Goal: Task Accomplishment & Management: Use online tool/utility

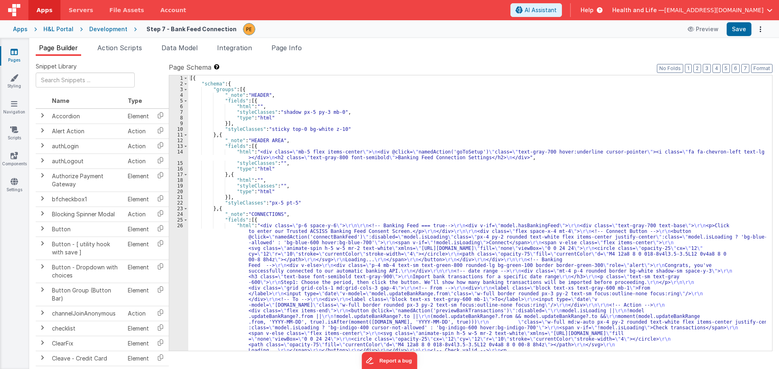
click at [117, 33] on div "Development" at bounding box center [108, 29] width 38 height 8
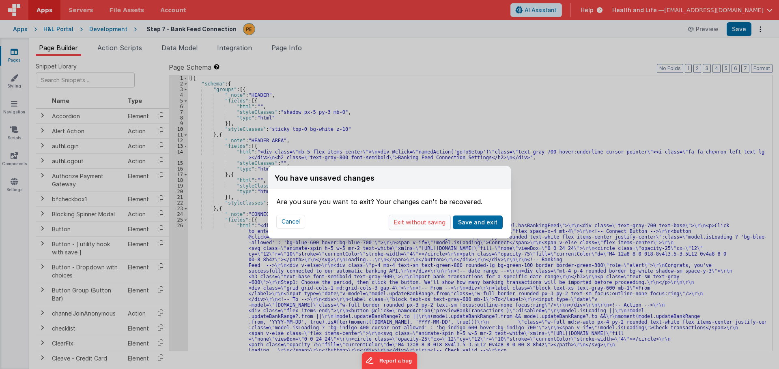
click at [417, 219] on button "Exit without saving" at bounding box center [420, 222] width 62 height 15
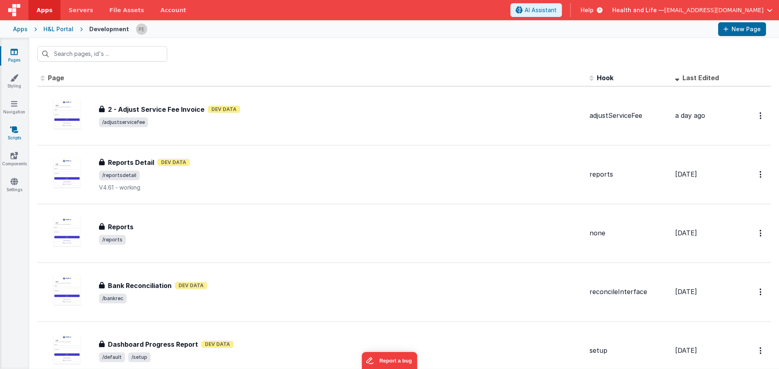
click at [14, 130] on icon at bounding box center [14, 130] width 8 height 8
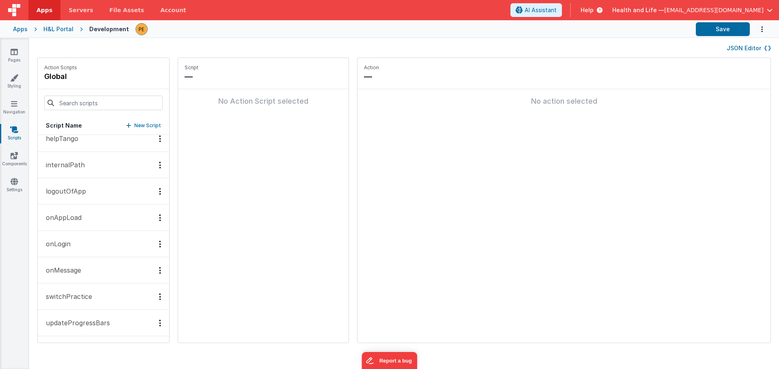
click at [83, 273] on button "onMessage" at bounding box center [103, 271] width 131 height 26
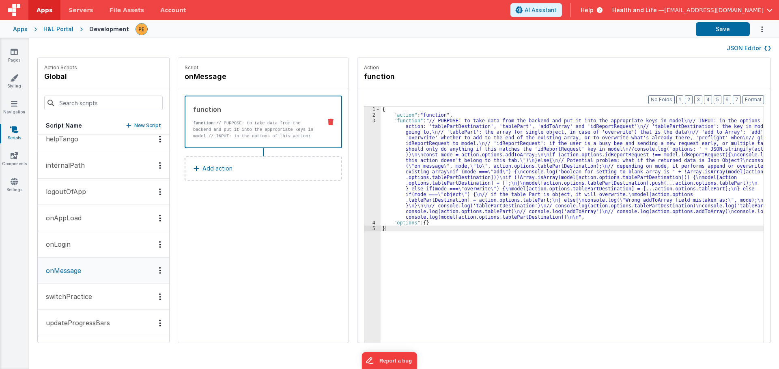
scroll to position [563, 0]
click at [470, 172] on div "{ "action" : "function" , "function" : "// PURPOSE: to take data from the backe…" at bounding box center [575, 243] width 391 height 273
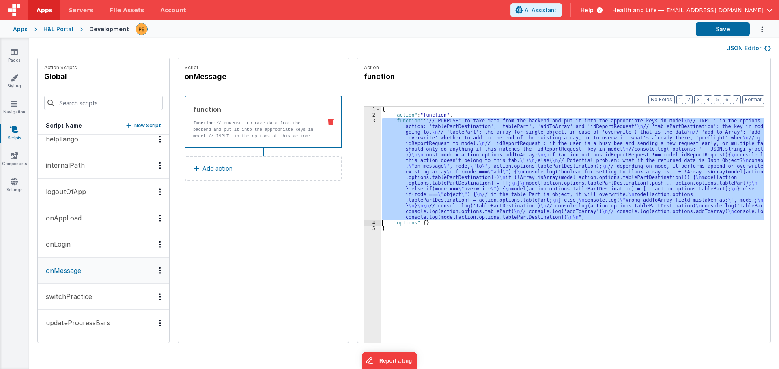
click at [364, 155] on div "3" at bounding box center [372, 169] width 16 height 102
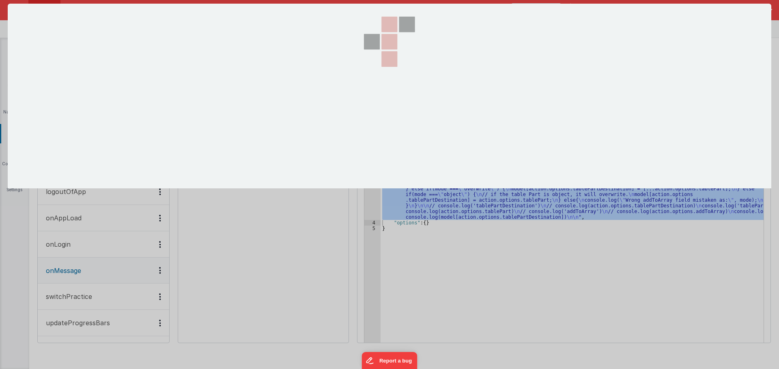
click at [364, 155] on div at bounding box center [389, 96] width 81 height 185
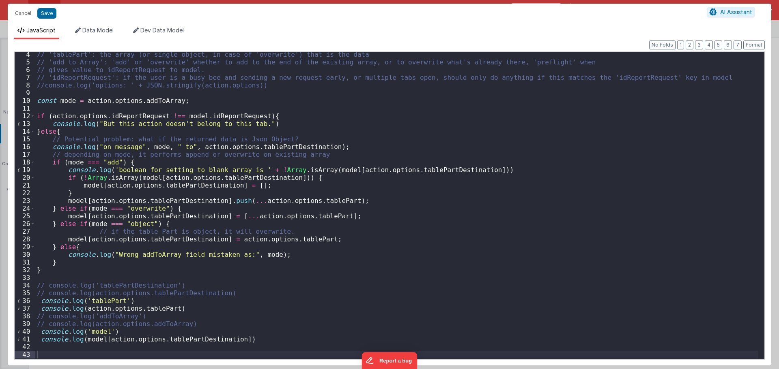
scroll to position [24, 0]
click at [34, 300] on div "36" at bounding box center [25, 301] width 21 height 8
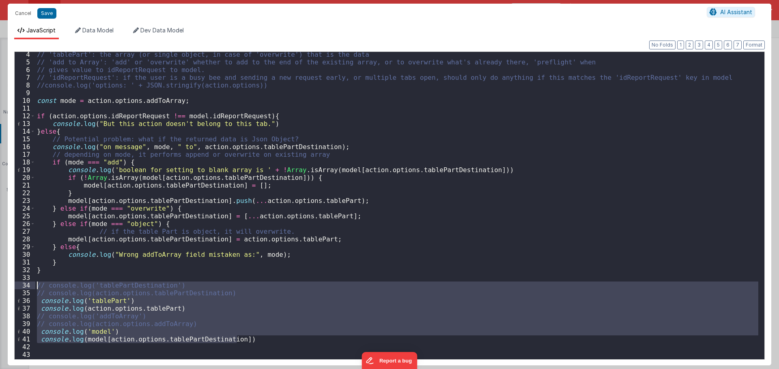
drag, startPoint x: 248, startPoint y: 340, endPoint x: -97, endPoint y: 296, distance: 347.9
click at [0, 296] on html "Cancel Save AI Assistant JavaScript Data Model Dev Data Model Format 7 6 5 4 3 …" at bounding box center [389, 184] width 779 height 369
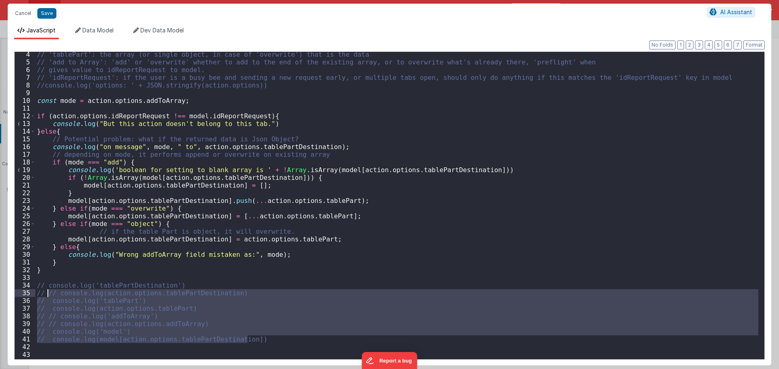
click at [54, 280] on div "// 'tablePart': the array (or single object, in case of 'overwrite') that is th…" at bounding box center [396, 212] width 723 height 322
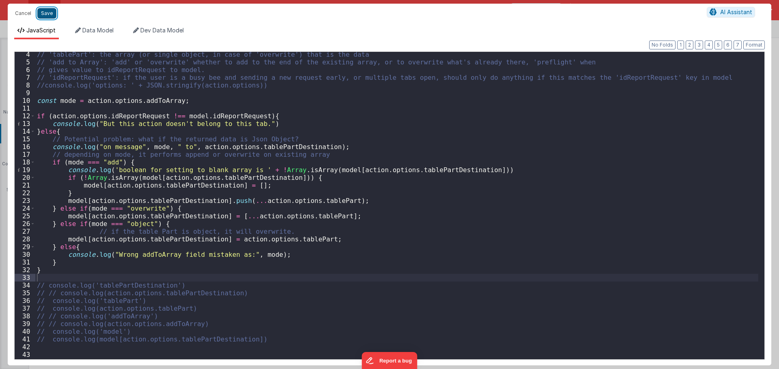
click at [51, 12] on button "Save" at bounding box center [46, 13] width 19 height 11
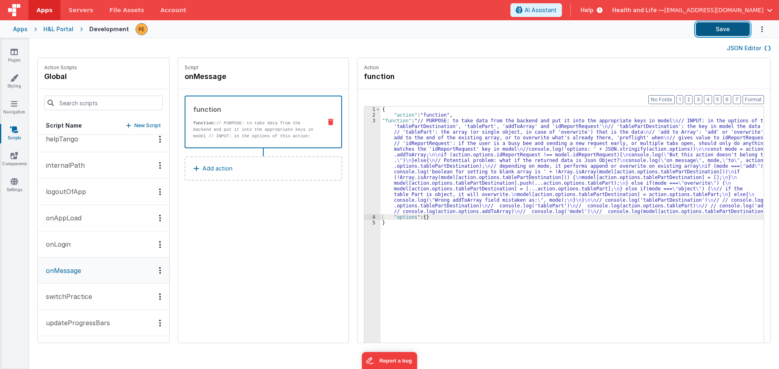
click at [707, 29] on button "Save" at bounding box center [723, 29] width 54 height 14
drag, startPoint x: 16, startPoint y: 56, endPoint x: 648, endPoint y: 2, distance: 634.1
click at [16, 56] on icon at bounding box center [14, 52] width 7 height 8
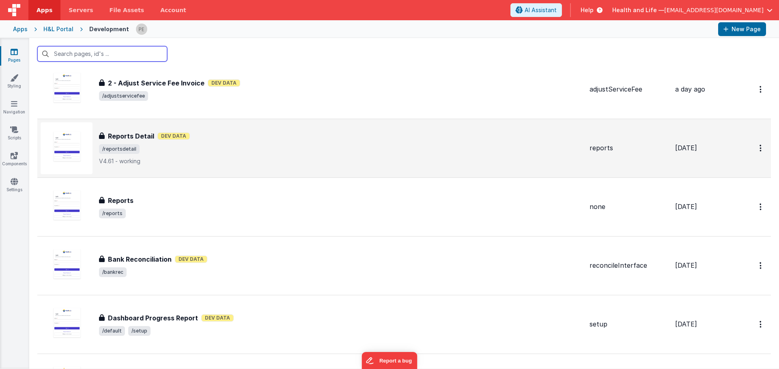
scroll to position [41, 0]
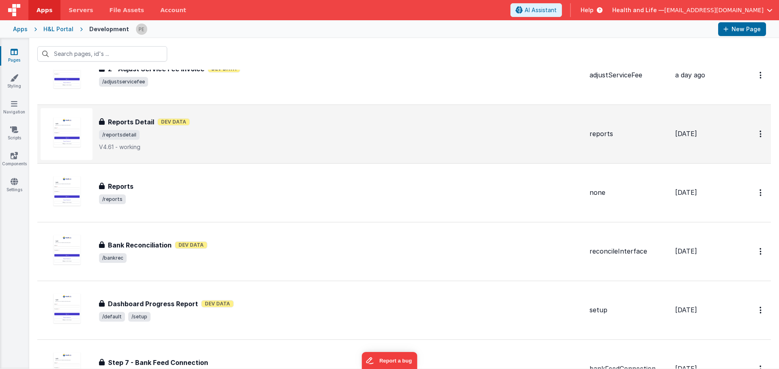
click at [206, 131] on span "/reportsdetail" at bounding box center [341, 135] width 484 height 10
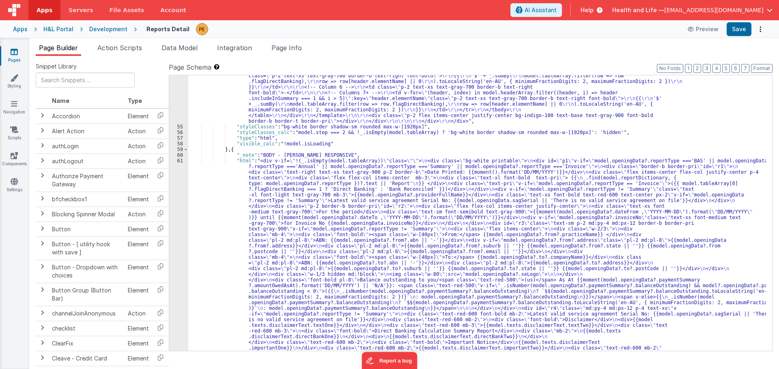
scroll to position [2336, 0]
click at [233, 217] on div ""html" : "<!-- NOTE: NO LONGER IN USE WITH NEW BACKEND MICROSERVICE PRINTING --…" at bounding box center [477, 248] width 578 height 2734
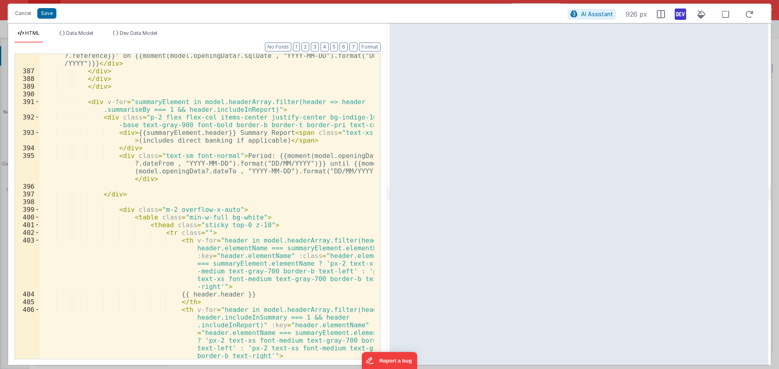
scroll to position [3893, 0]
click at [363, 250] on div "< div v-if = "model.openingData?.reportType === 'BankTransaction'" > Reconcilia…" at bounding box center [206, 209] width 335 height 344
click at [203, 186] on div "< div v-if = "model.openingData?.reportType === 'BankTransaction'" > Reconcilia…" at bounding box center [206, 209] width 335 height 344
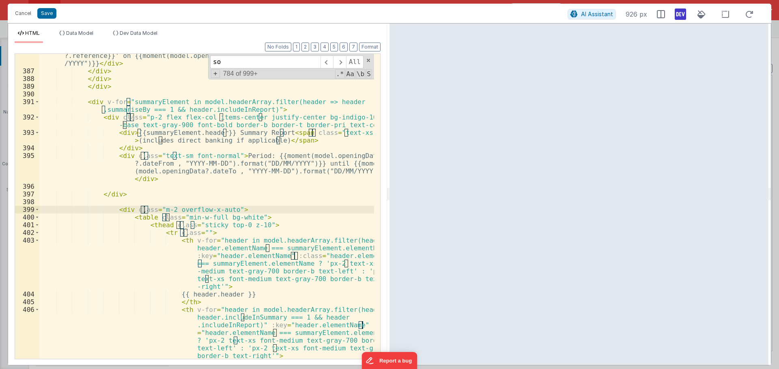
scroll to position [4170, 0]
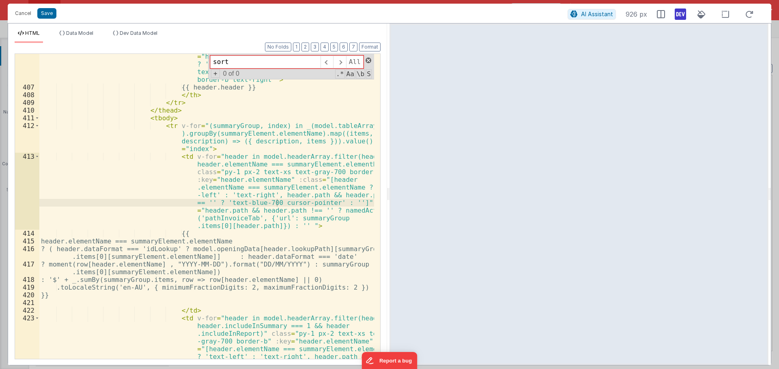
type input "sort"
click at [368, 59] on span at bounding box center [368, 61] width 6 height 6
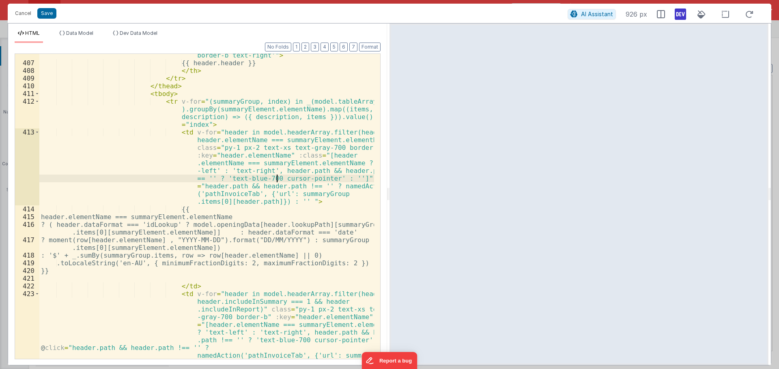
scroll to position [4195, 0]
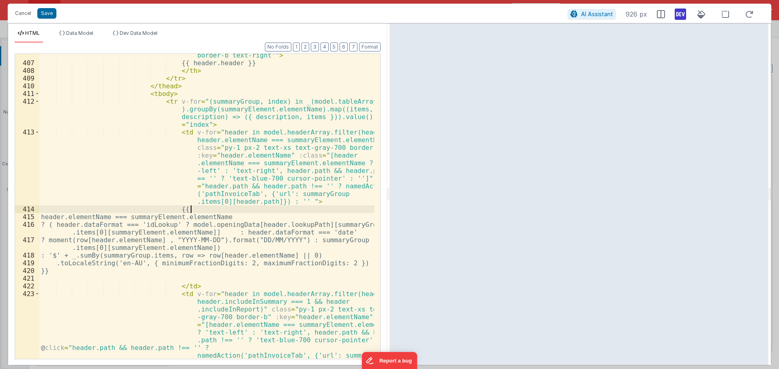
click at [224, 207] on div "< th v-for = "header in model.headerArray.filter(header => header.includeInSumm…" at bounding box center [206, 223] width 335 height 436
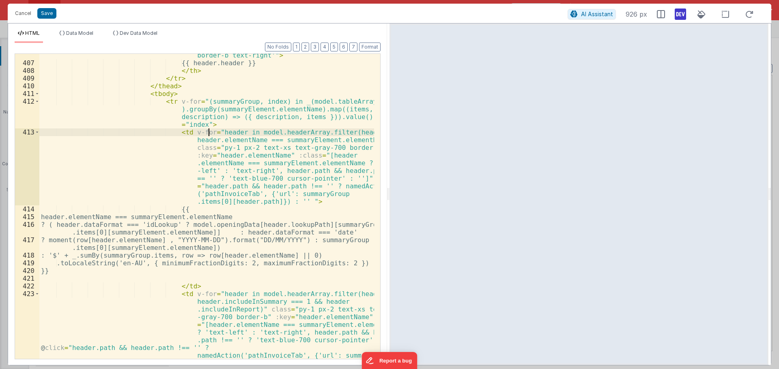
click at [209, 131] on div "< th v-for = "header in model.headerArray.filter(header => header.includeInSumm…" at bounding box center [206, 223] width 335 height 436
click at [243, 133] on div "< th v-for = "header in model.headerArray.filter(header => header.includeInSumm…" at bounding box center [206, 223] width 335 height 436
click at [247, 131] on div "< th v-for = "header in model.headerArray.filter(header => header.includeInSumm…" at bounding box center [206, 223] width 335 height 436
click at [243, 131] on div "< th v-for = "header in model.headerArray.filter(header => header.includeInSumm…" at bounding box center [206, 223] width 335 height 436
click at [245, 132] on div "< th v-for = "header in model.headerArray.filter(header => header.includeInSumm…" at bounding box center [206, 223] width 335 height 436
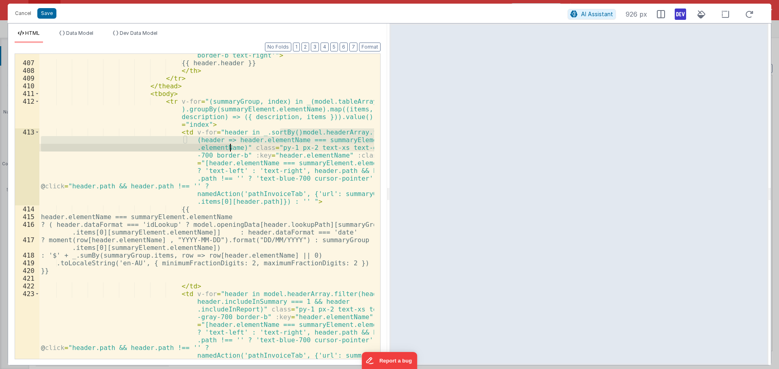
drag, startPoint x: 280, startPoint y: 132, endPoint x: 230, endPoint y: 148, distance: 52.7
click at [230, 148] on div "< th v-for = "header in model.headerArray.filter(header => header.includeInSumm…" at bounding box center [206, 223] width 335 height 436
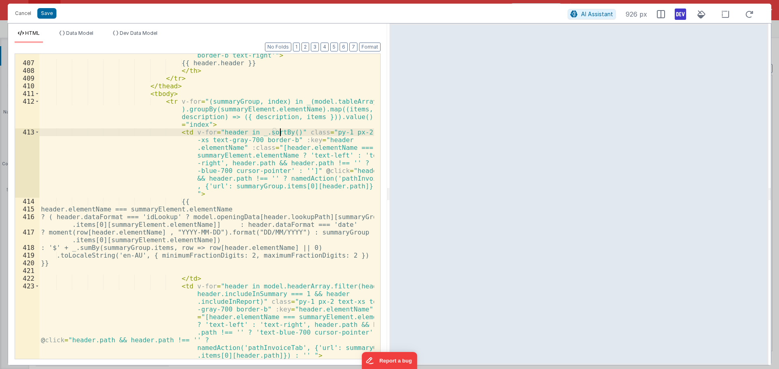
click at [276, 130] on div "< th v-for = "header in model.headerArray.filter(header => header.includeInSumm…" at bounding box center [206, 188] width 335 height 367
paste textarea
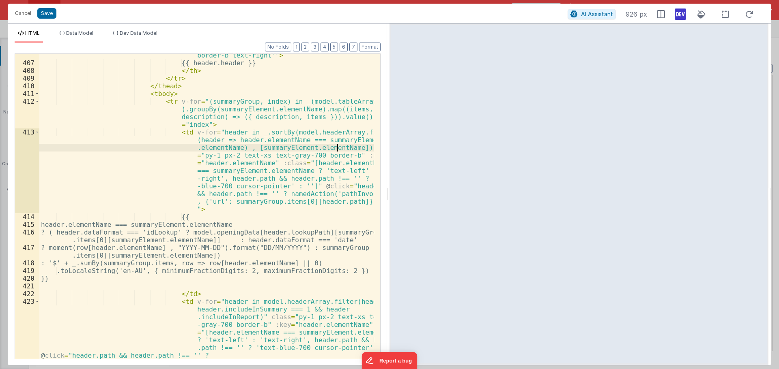
click at [243, 149] on div "< th v-for = "header in model.headerArray.filter(header => header.includeInSumm…" at bounding box center [206, 223] width 335 height 436
click at [46, 13] on button "Save" at bounding box center [46, 13] width 19 height 11
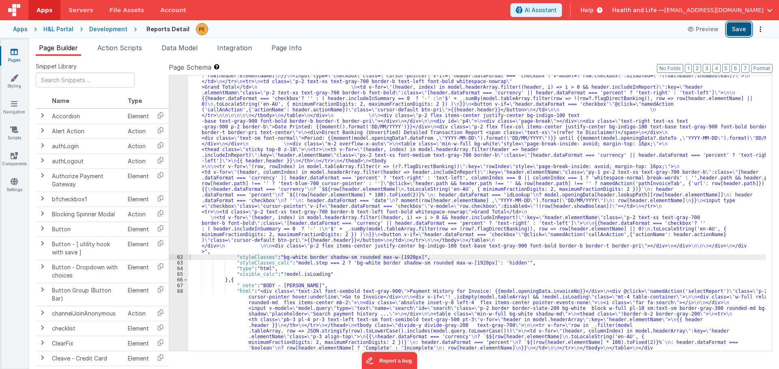
click at [733, 29] on button "Save" at bounding box center [738, 29] width 25 height 14
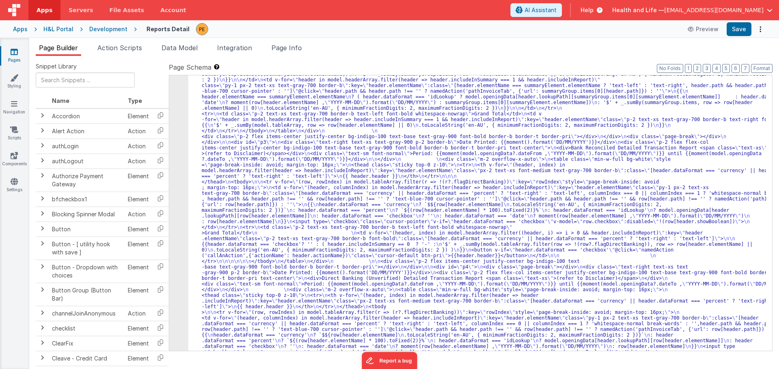
scroll to position [3242, 0]
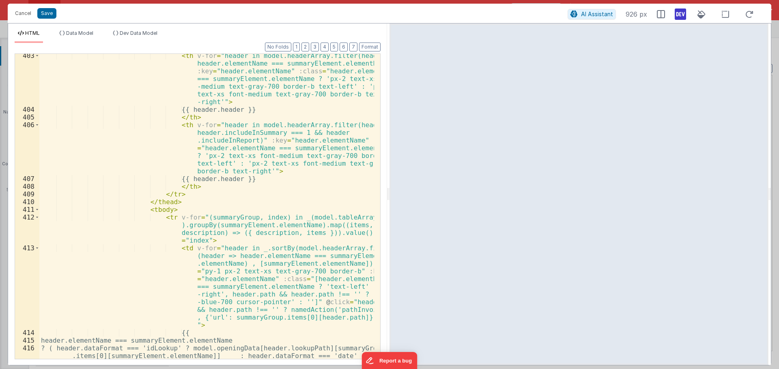
scroll to position [4103, 0]
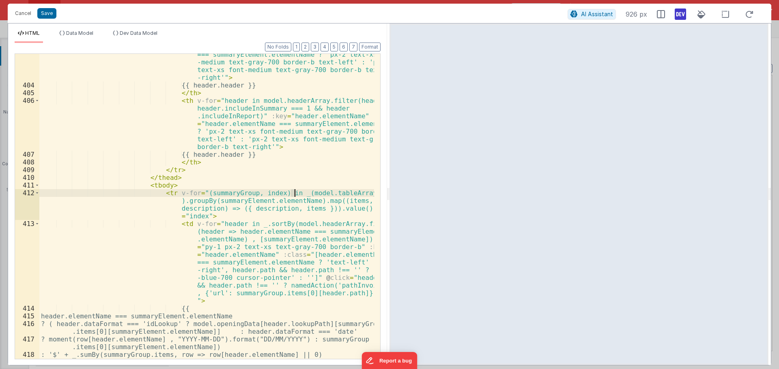
click at [293, 194] on div "< th v-for = "header in model.headerArray.filter(header => header.elementName =…" at bounding box center [206, 211] width 335 height 367
click at [293, 194] on div "< th v-for = "header in model.headerArray.filter(header => header.elementName =…" at bounding box center [206, 206] width 335 height 305
click at [292, 194] on div "< th v-for = "header in model.headerArray.filter(header => header.elementName =…" at bounding box center [206, 211] width 335 height 367
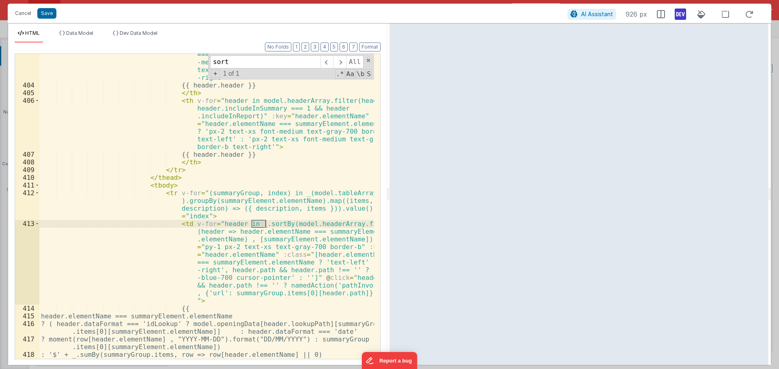
type input "sort"
click at [258, 227] on div "< th v-for = "header in model.headerArray.filter(header => header.elementName =…" at bounding box center [206, 206] width 335 height 305
click at [270, 224] on div "< th v-for = "header in model.headerArray.filter(header => header.elementName =…" at bounding box center [206, 211] width 335 height 367
click at [275, 223] on div "< th v-for = "header in model.headerArray.filter(header => header.elementName =…" at bounding box center [206, 211] width 335 height 367
click at [276, 224] on div "< th v-for = "header in model.headerArray.filter(header => header.elementName =…" at bounding box center [206, 211] width 335 height 367
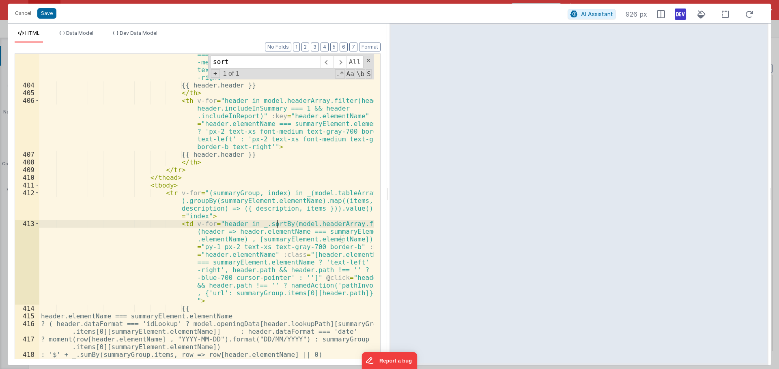
scroll to position [4127, 0]
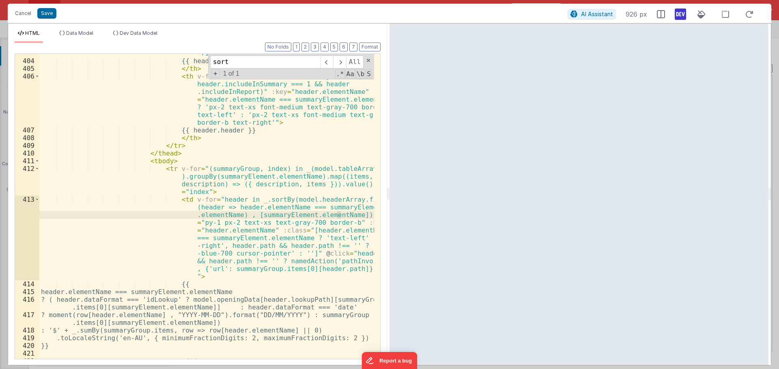
click at [337, 215] on div "< th v-for = "header in model.headerArray.filter(header => header.elementName =…" at bounding box center [206, 186] width 335 height 367
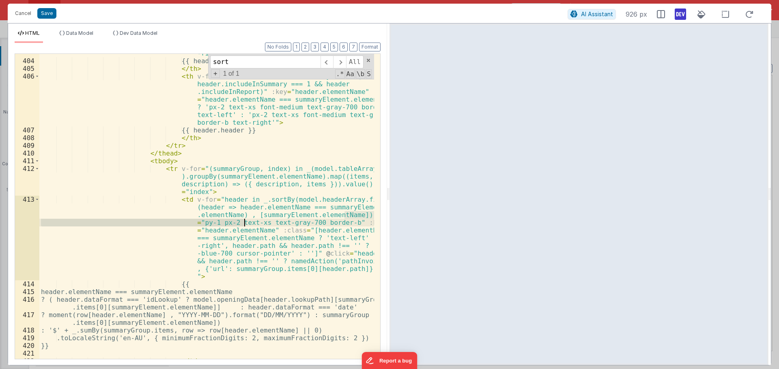
drag, startPoint x: 343, startPoint y: 216, endPoint x: 236, endPoint y: 217, distance: 107.1
click at [236, 217] on div "< th v-for = "header in model.headerArray.filter(header => header.elementName =…" at bounding box center [206, 186] width 335 height 367
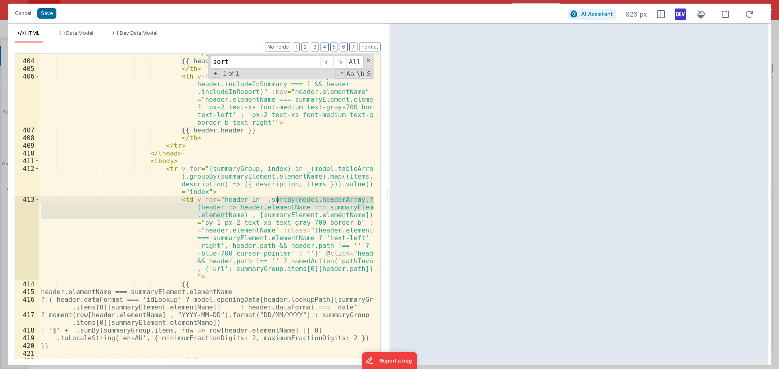
drag, startPoint x: 229, startPoint y: 217, endPoint x: 276, endPoint y: 203, distance: 49.0
click at [276, 203] on div "< th v-for = "header in model.headerArray.filter(header => header.elementName =…" at bounding box center [206, 186] width 335 height 367
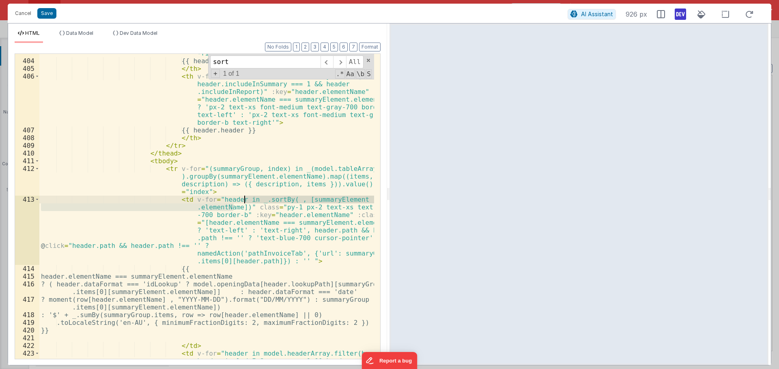
drag, startPoint x: 233, startPoint y: 207, endPoint x: 245, endPoint y: 198, distance: 15.3
click at [245, 198] on div "< th v-for = "header in model.headerArray.filter(header => header.elementName =…" at bounding box center [206, 221] width 335 height 436
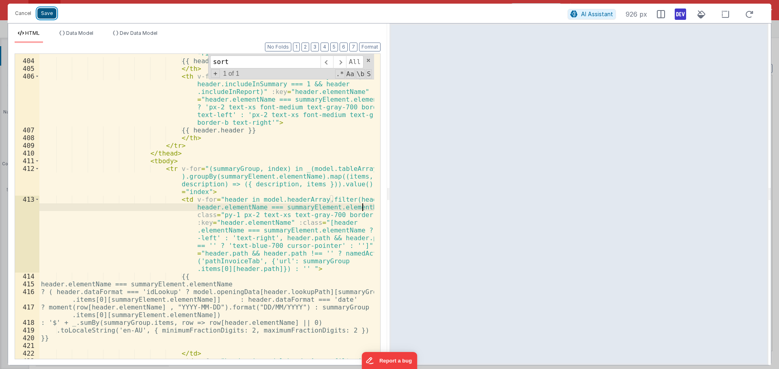
click at [50, 13] on button "Save" at bounding box center [46, 13] width 19 height 11
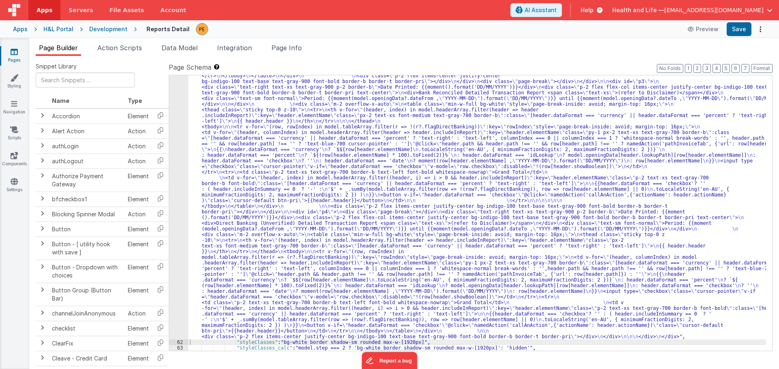
drag, startPoint x: 215, startPoint y: 207, endPoint x: 209, endPoint y: 205, distance: 6.0
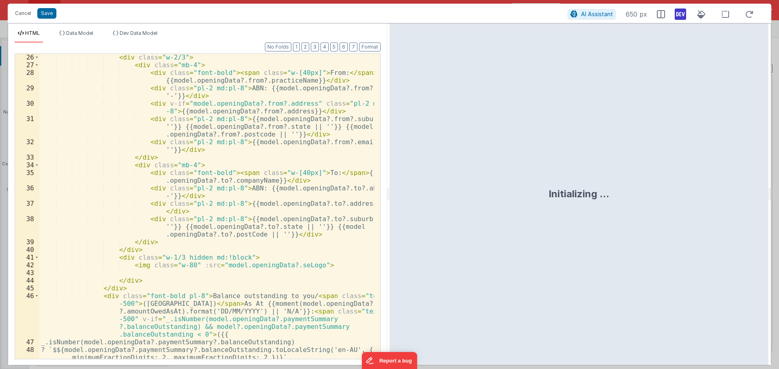
scroll to position [316, 0]
click at [185, 137] on div "< div class = "w-2/3" > < div class = "mb-4" > < div class = "font-bold" > < sp…" at bounding box center [206, 214] width 335 height 321
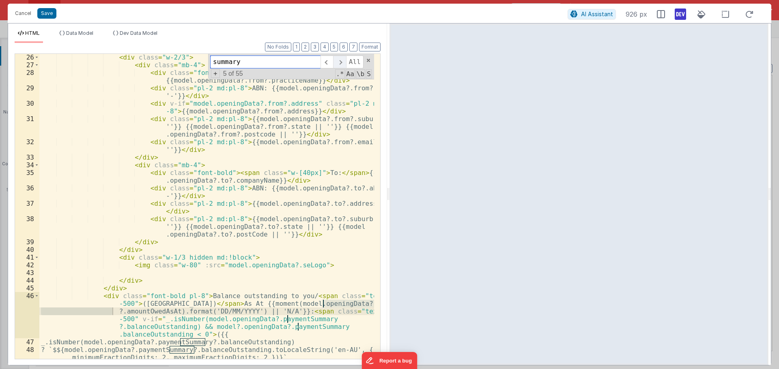
click at [342, 61] on span at bounding box center [339, 62] width 13 height 13
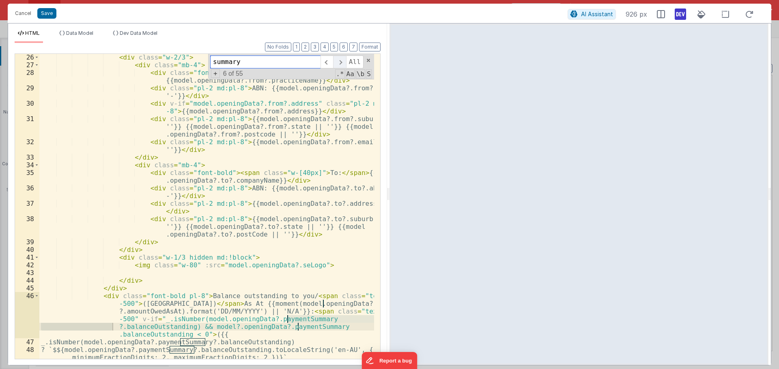
click at [342, 61] on span at bounding box center [339, 62] width 13 height 13
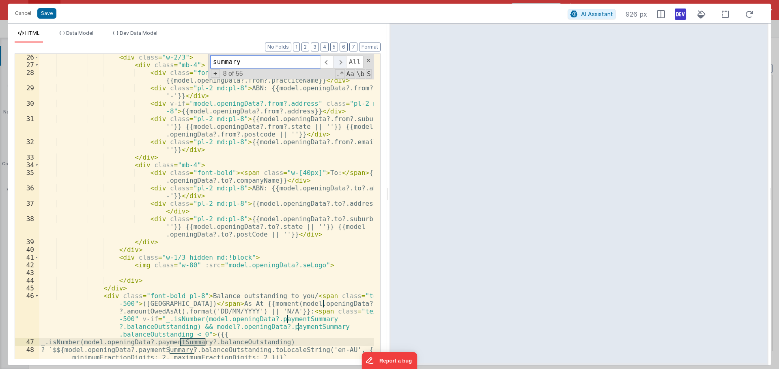
click at [342, 61] on span at bounding box center [339, 62] width 13 height 13
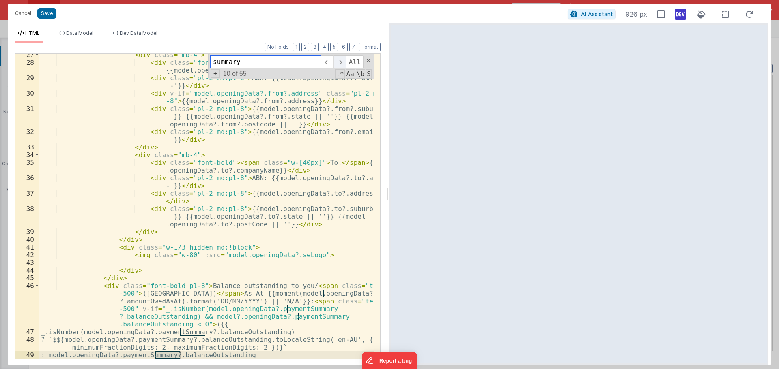
scroll to position [326, 0]
click at [271, 62] on input "summary" at bounding box center [265, 62] width 110 height 13
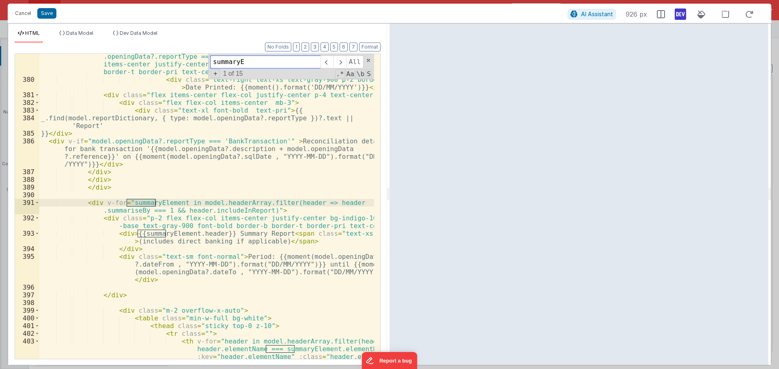
scroll to position [3793, 0]
type input "summaryEl"
click at [368, 61] on span at bounding box center [368, 61] width 6 height 6
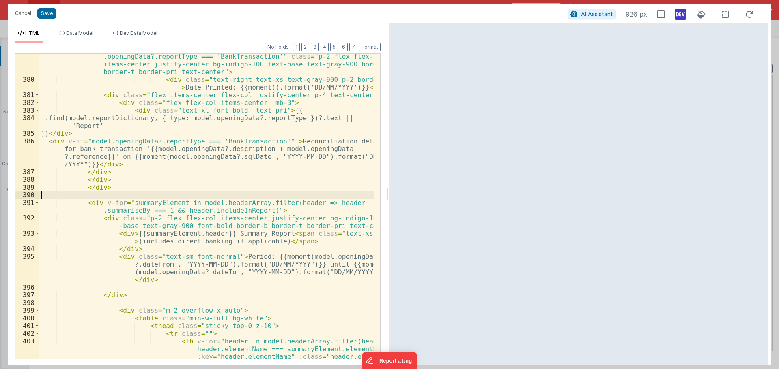
click at [148, 199] on div "< div v-if = "model.openingData?.reportType === 'BankTransactions' || model .op…" at bounding box center [206, 240] width 335 height 390
click at [151, 203] on div "< div v-if = "model.openingData?.reportType === 'BankTransactions' || model .op…" at bounding box center [206, 240] width 335 height 390
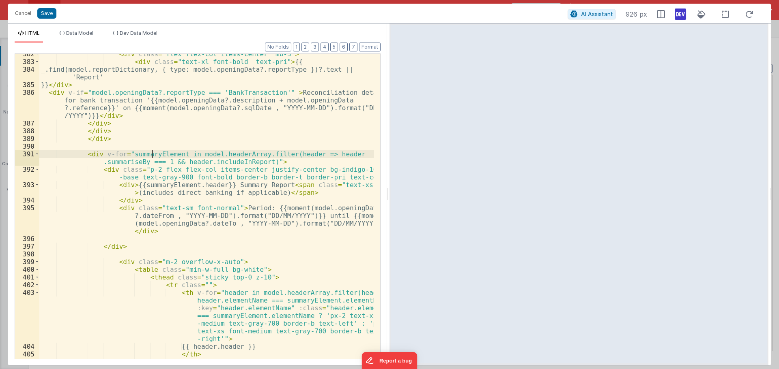
scroll to position [3866, 0]
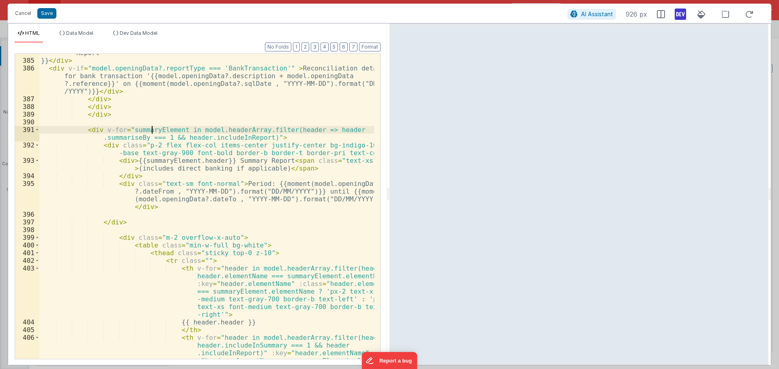
click at [157, 188] on div "_.find(model.reportDictionary, { type: model.openingData?.reportType })?.text |…" at bounding box center [206, 228] width 335 height 375
click at [150, 246] on div "_.find(model.reportDictionary, { type: model.openingData?.reportType })?.text |…" at bounding box center [206, 228] width 335 height 375
drag, startPoint x: 161, startPoint y: 256, endPoint x: 165, endPoint y: 259, distance: 5.1
click at [161, 257] on div "_.find(model.reportDictionary, { type: model.openingData?.reportType })?.text |…" at bounding box center [206, 228] width 335 height 375
click at [184, 262] on div "_.find(model.reportDictionary, { type: model.openingData?.reportType })?.text |…" at bounding box center [206, 228] width 335 height 375
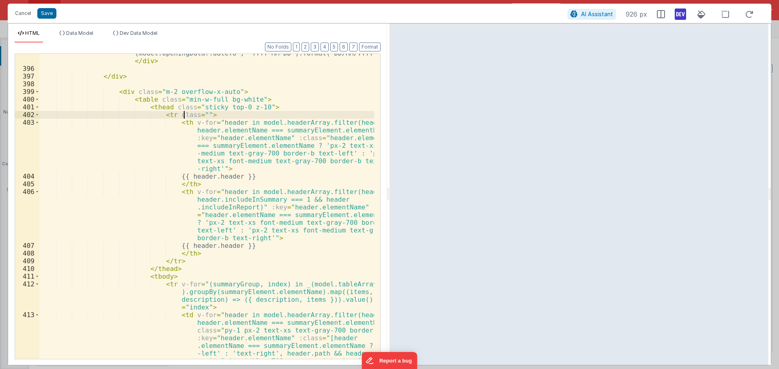
scroll to position [4036, 0]
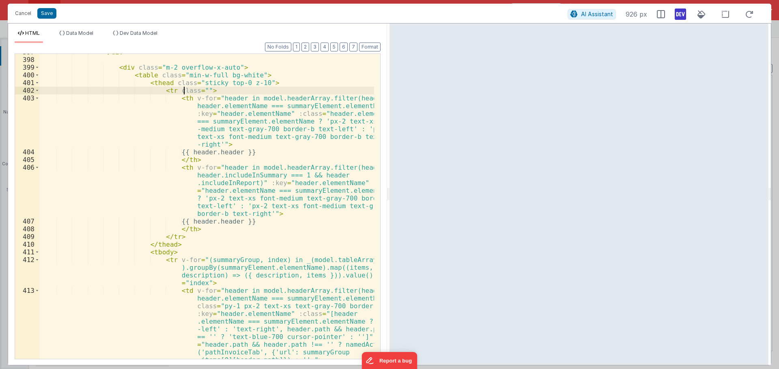
click at [210, 113] on div "</ div > < div class = "m-2 overflow-x-auto" > < table class = "min-w-full bg-w…" at bounding box center [206, 243] width 335 height 390
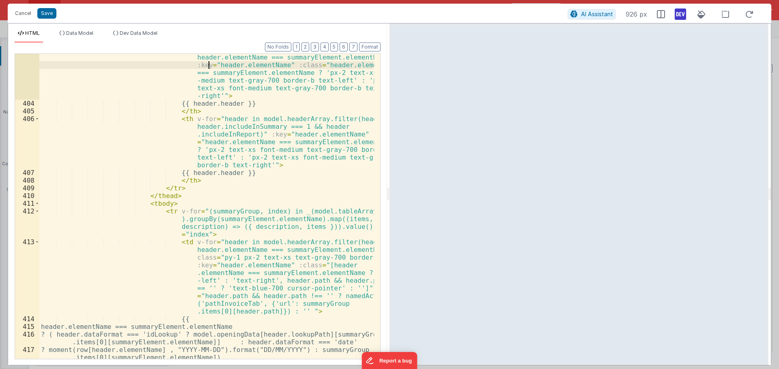
scroll to position [4109, 0]
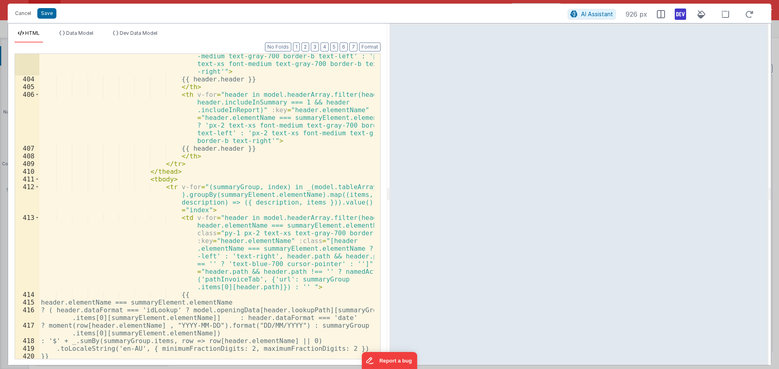
click at [182, 187] on div "< th v-for = "header in model.headerArray.filter(header => header.elementName =…" at bounding box center [206, 204] width 335 height 367
click at [196, 185] on div "< th v-for = "header in model.headerArray.filter(header => header.elementName =…" at bounding box center [206, 204] width 335 height 367
click at [235, 187] on div "< th v-for = "header in model.headerArray.filter(header => header.elementName =…" at bounding box center [206, 204] width 335 height 367
click at [260, 188] on div "< th v-for = "header in model.headerArray.filter(header => header.elementName =…" at bounding box center [206, 204] width 335 height 367
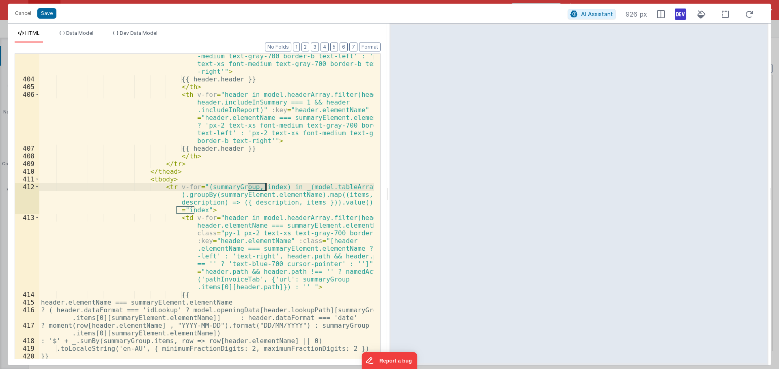
click at [260, 188] on div "< th v-for = "header in model.headerArray.filter(header => header.elementName =…" at bounding box center [206, 204] width 335 height 367
click at [244, 193] on div "< th v-for = "header in model.headerArray.filter(header => header.elementName =…" at bounding box center [206, 204] width 335 height 367
click at [273, 194] on div "< th v-for = "header in model.headerArray.filter(header => header.elementName =…" at bounding box center [206, 204] width 335 height 367
click at [274, 194] on div "< th v-for = "header in model.headerArray.filter(header => header.elementName =…" at bounding box center [206, 204] width 335 height 367
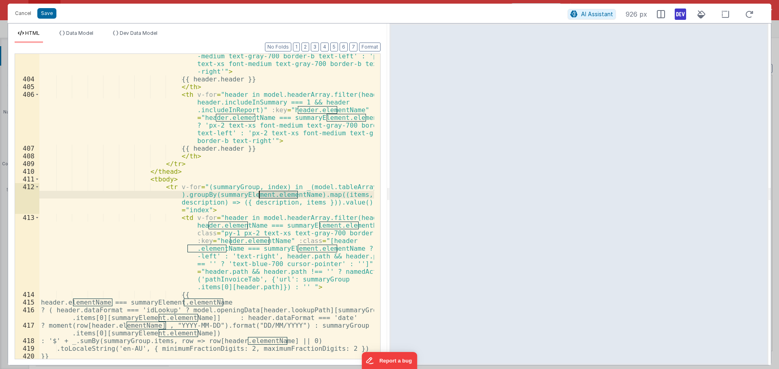
click at [240, 194] on div "< th v-for = "header in model.headerArray.filter(header => header.elementName =…" at bounding box center [206, 204] width 335 height 367
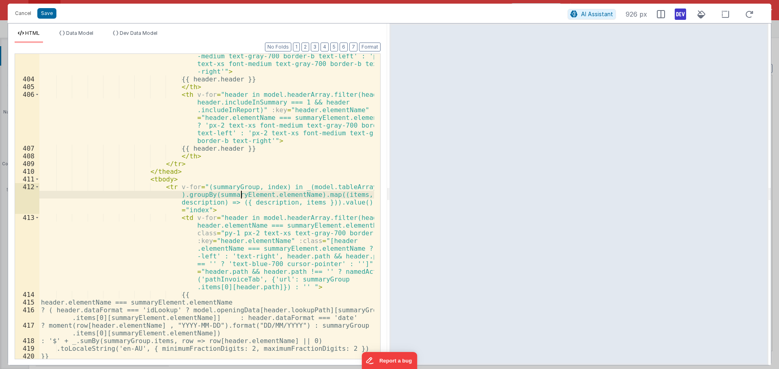
click at [240, 194] on div "< th v-for = "header in model.headerArray.filter(header => header.elementName =…" at bounding box center [206, 204] width 335 height 367
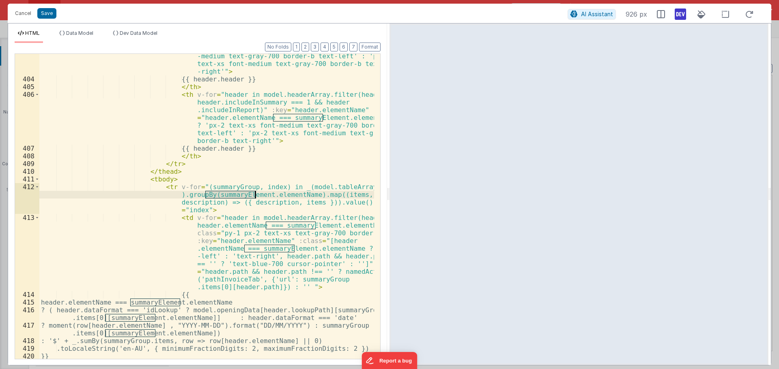
click at [277, 206] on div "< th v-for = "header in model.headerArray.filter(header => header.elementName =…" at bounding box center [206, 204] width 335 height 367
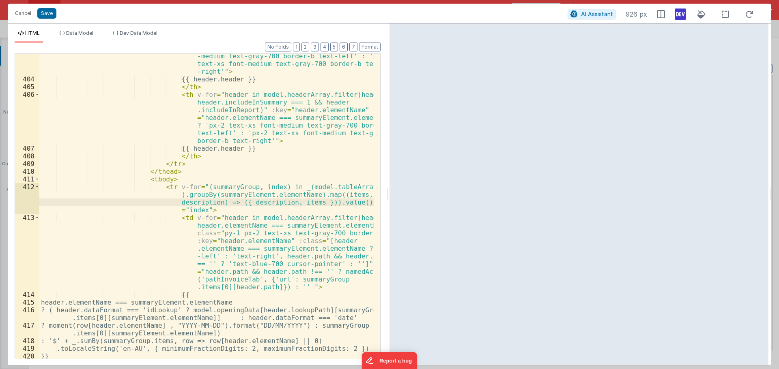
click at [257, 206] on div "< th v-for = "header in model.headerArray.filter(header => header.elementName =…" at bounding box center [206, 204] width 335 height 367
click at [257, 204] on div "< th v-for = "header in model.headerArray.filter(header => header.elementName =…" at bounding box center [206, 204] width 335 height 367
click at [283, 187] on div "< th v-for = "header in model.headerArray.filter(header => header.elementName =…" at bounding box center [206, 204] width 335 height 367
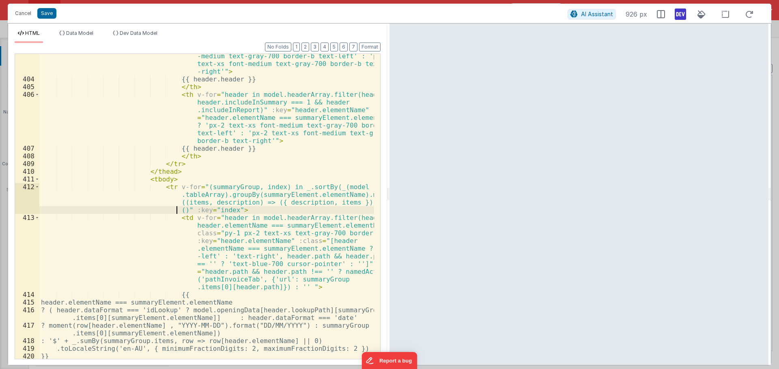
click at [176, 212] on div "< th v-for = "header in model.headerArray.filter(header => header.elementName =…" at bounding box center [206, 204] width 335 height 367
click at [222, 210] on div "< th v-for = "header in model.headerArray.filter(header => header.elementName =…" at bounding box center [206, 204] width 335 height 367
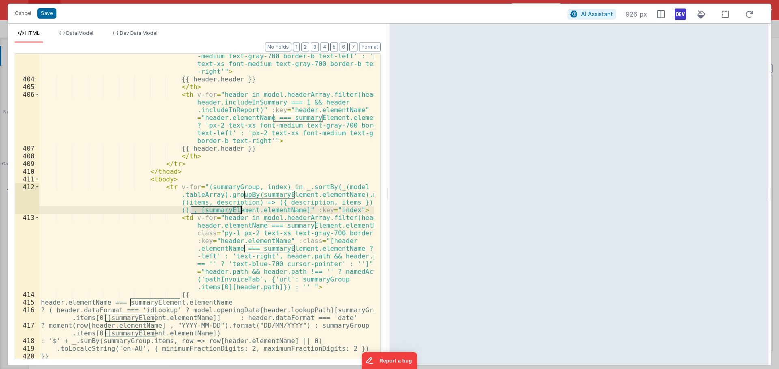
click at [254, 211] on div "< th v-for = "header in model.headerArray.filter(header => header.elementName =…" at bounding box center [206, 204] width 335 height 367
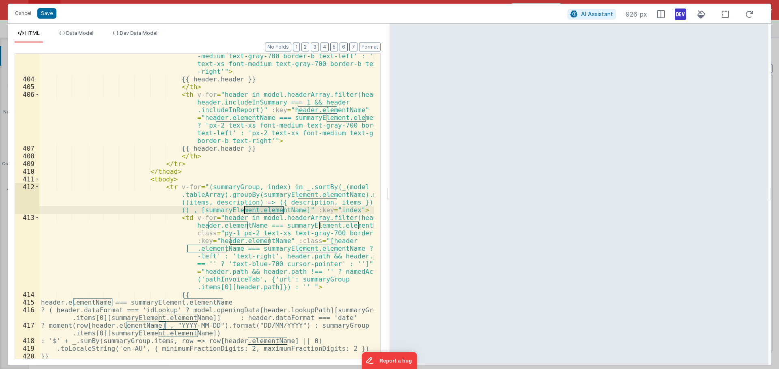
click at [254, 211] on div "< th v-for = "header in model.headerArray.filter(header => header.elementName =…" at bounding box center [206, 204] width 335 height 367
click at [229, 209] on div "< th v-for = "header in model.headerArray.filter(header => header.elementName =…" at bounding box center [206, 204] width 335 height 367
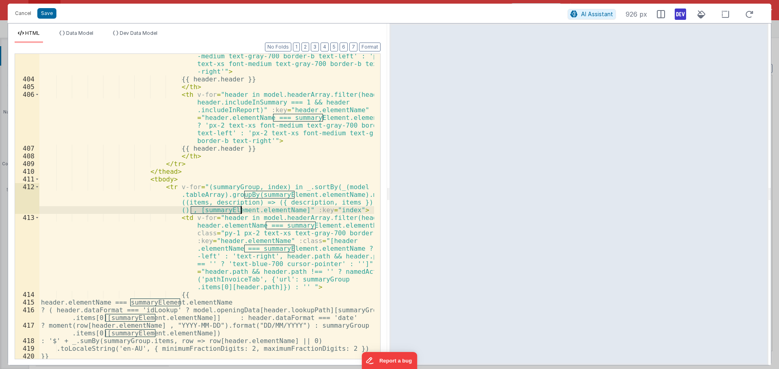
click at [229, 209] on div "< th v-for = "header in model.headerArray.filter(header => header.elementName =…" at bounding box center [206, 204] width 335 height 367
click at [251, 211] on div "< th v-for = "header in model.headerArray.filter(header => header.elementName =…" at bounding box center [206, 204] width 335 height 367
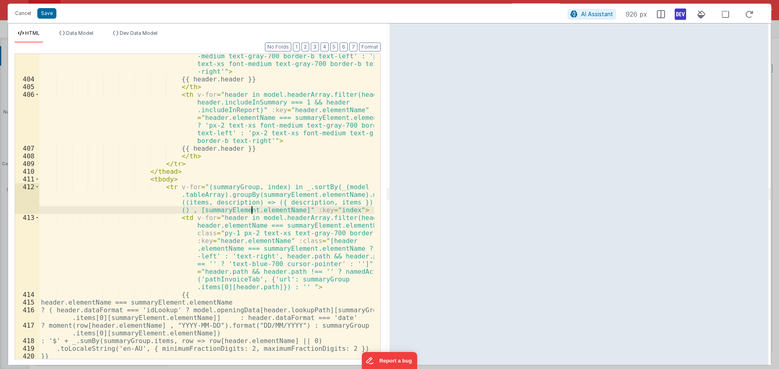
click at [251, 211] on div "< th v-for = "header in model.headerArray.filter(header => header.elementName =…" at bounding box center [206, 204] width 335 height 367
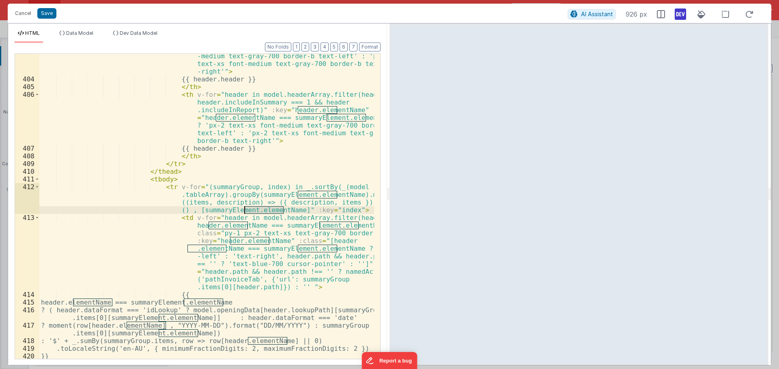
click at [232, 212] on div "< th v-for = "header in model.headerArray.filter(header => header.elementName =…" at bounding box center [206, 204] width 335 height 367
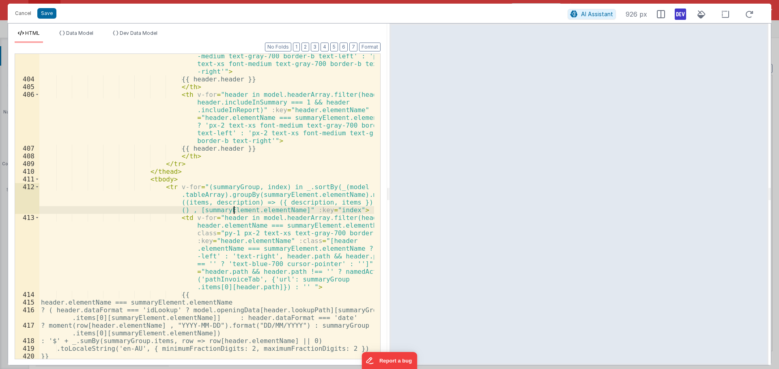
click at [232, 212] on div "< th v-for = "header in model.headerArray.filter(header => header.elementName =…" at bounding box center [206, 204] width 335 height 367
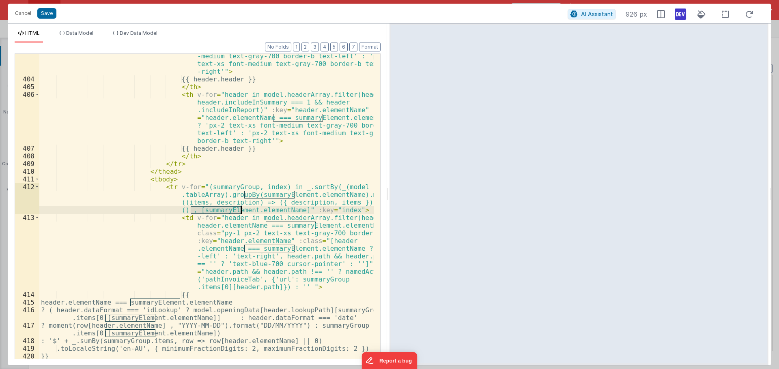
click at [248, 211] on div "< th v-for = "header in model.headerArray.filter(header => header.elementName =…" at bounding box center [206, 204] width 335 height 367
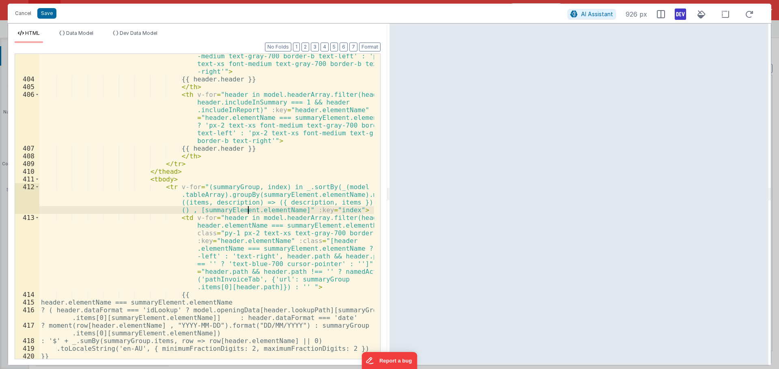
click at [248, 211] on div "< th v-for = "header in model.headerArray.filter(header => header.elementName =…" at bounding box center [206, 204] width 335 height 367
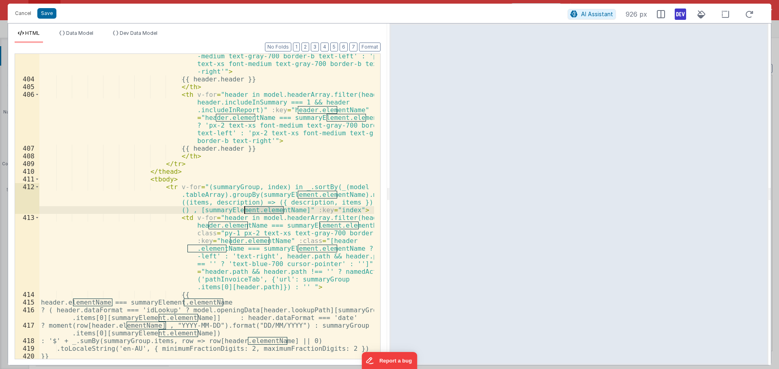
click at [234, 211] on div "< th v-for = "header in model.headerArray.filter(header => header.elementName =…" at bounding box center [206, 204] width 335 height 367
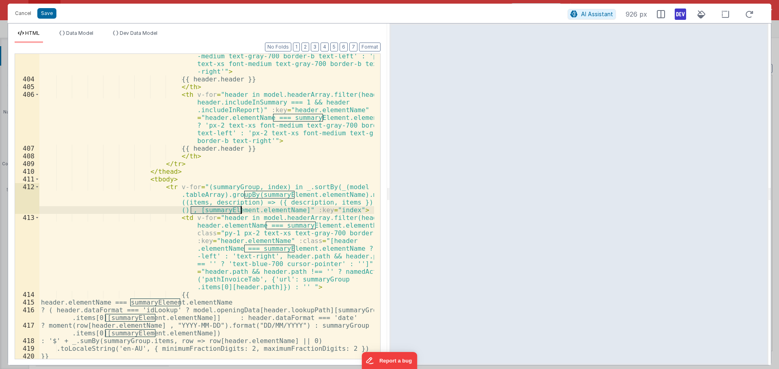
click at [259, 211] on div "< th v-for = "header in model.headerArray.filter(header => header.elementName =…" at bounding box center [206, 204] width 335 height 367
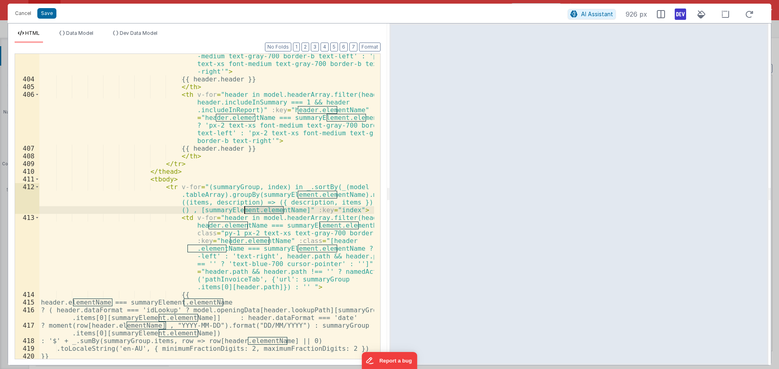
click at [259, 211] on div "< th v-for = "header in model.headerArray.filter(header => header.elementName =…" at bounding box center [206, 204] width 335 height 367
click at [287, 209] on div "< th v-for = "header in model.headerArray.filter(header => header.elementName =…" at bounding box center [206, 204] width 335 height 367
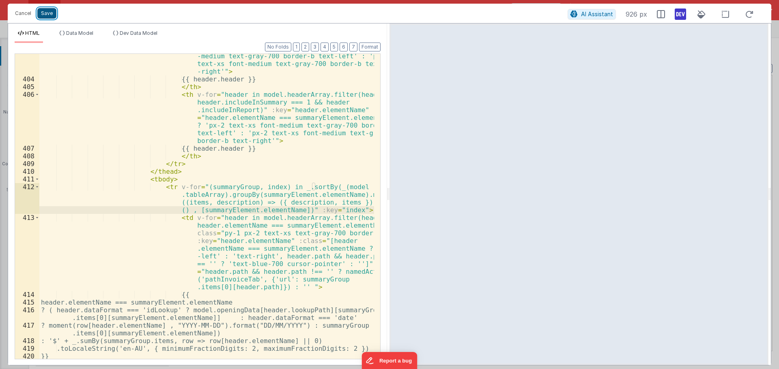
click at [53, 14] on button "Save" at bounding box center [46, 13] width 19 height 11
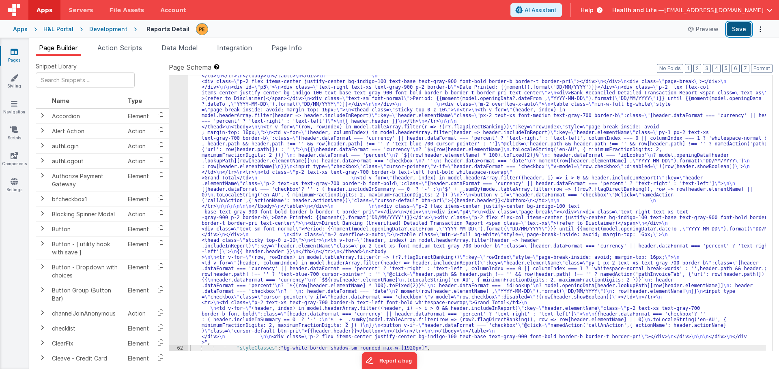
click at [741, 28] on button "Save" at bounding box center [738, 29] width 25 height 14
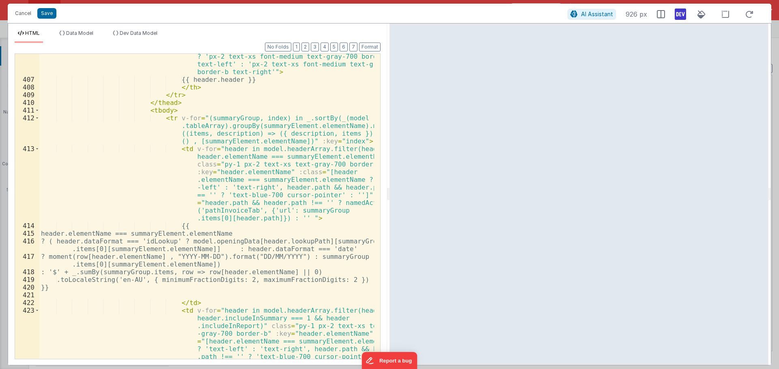
scroll to position [4178, 0]
drag, startPoint x: 192, startPoint y: 142, endPoint x: 283, endPoint y: 144, distance: 90.9
click at [283, 144] on div "< th v-for = "header in model.headerArray.filter(header => header.includeInSumm…" at bounding box center [206, 240] width 335 height 436
click at [188, 141] on div "< th v-for = "header in model.headerArray.filter(header => header.includeInSumm…" at bounding box center [206, 240] width 335 height 436
drag, startPoint x: 193, startPoint y: 140, endPoint x: 273, endPoint y: 141, distance: 80.7
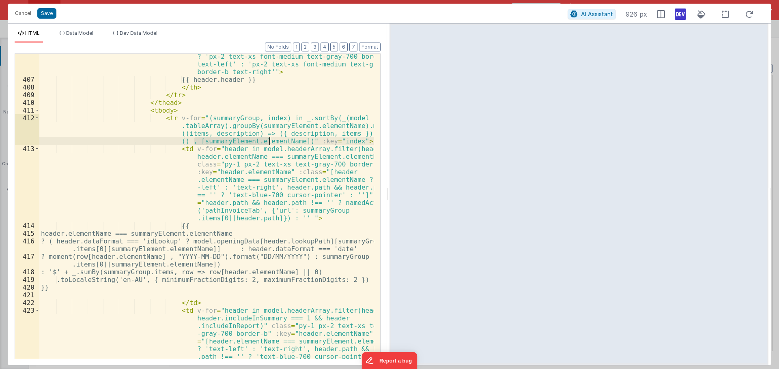
click at [272, 141] on div "< th v-for = "header in model.headerArray.filter(header => header.includeInSumm…" at bounding box center [206, 240] width 335 height 436
drag, startPoint x: 284, startPoint y: 140, endPoint x: 189, endPoint y: 141, distance: 94.9
click at [189, 141] on div "< th v-for = "header in model.headerArray.filter(header => header.includeInSumm…" at bounding box center [206, 240] width 335 height 436
click at [202, 142] on div "< th v-for = "header in model.headerArray.filter(header => header.includeInSumm…" at bounding box center [206, 206] width 335 height 305
drag, startPoint x: 191, startPoint y: 142, endPoint x: 283, endPoint y: 142, distance: 92.1
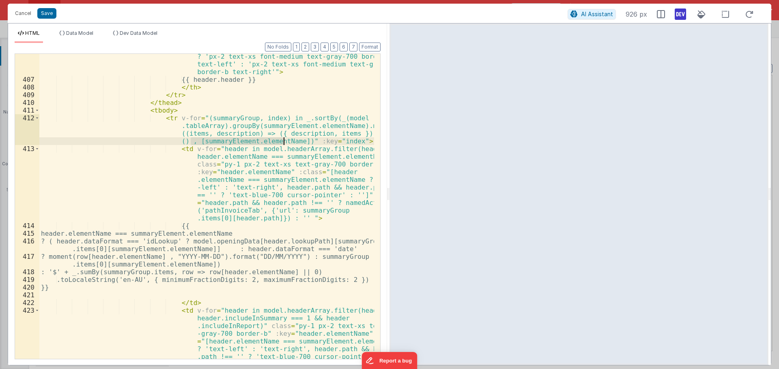
click at [283, 142] on div "< th v-for = "header in model.headerArray.filter(header => header.includeInSumm…" at bounding box center [206, 240] width 335 height 436
click at [271, 142] on div "< th v-for = "header in model.headerArray.filter(header => header.includeInSumm…" at bounding box center [206, 240] width 335 height 436
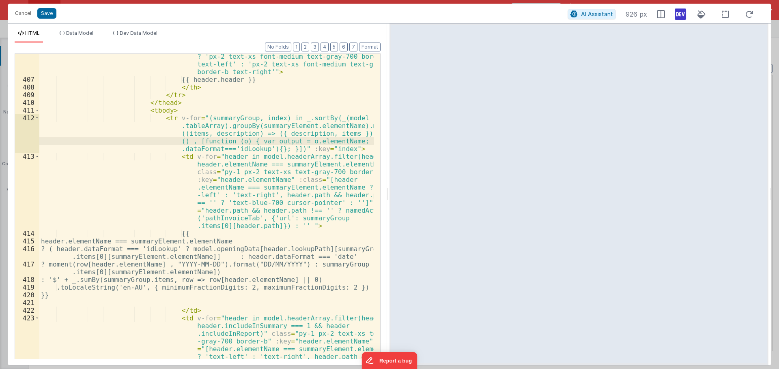
click at [262, 150] on div "< th v-for = "header in model.headerArray.filter(header => header.includeInSumm…" at bounding box center [206, 240] width 335 height 436
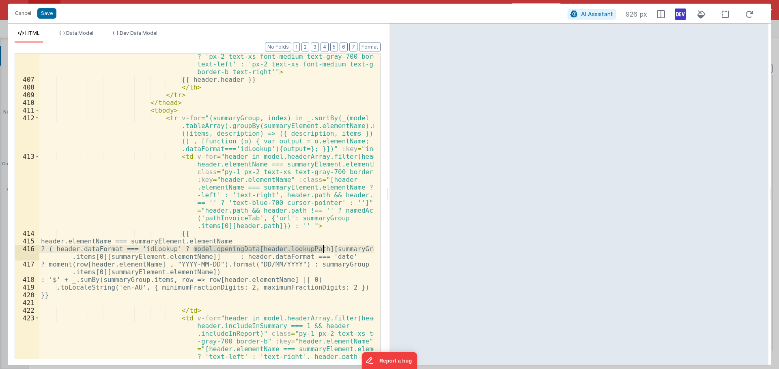
drag, startPoint x: 195, startPoint y: 249, endPoint x: 322, endPoint y: 249, distance: 127.3
click at [322, 249] on div "< th v-for = "header in model.headerArray.filter(header => header.includeInSumm…" at bounding box center [206, 240] width 335 height 436
click at [287, 150] on div "< th v-for = "header in model.headerArray.filter(header => header.includeInSumm…" at bounding box center [206, 240] width 335 height 436
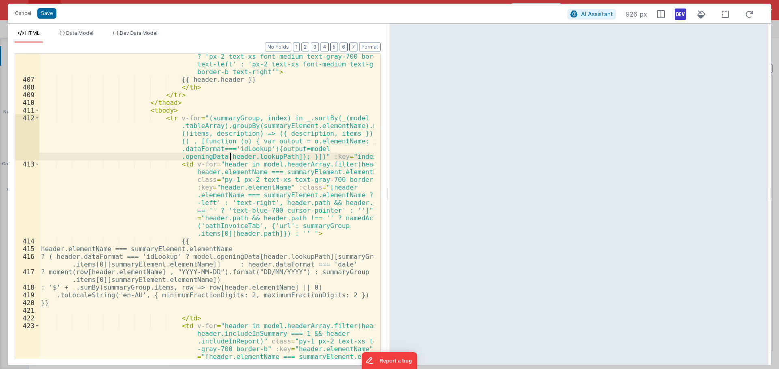
click at [229, 156] on div "< th v-for = "header in model.headerArray.filter(header => header.includeInSumm…" at bounding box center [206, 240] width 335 height 436
click at [211, 156] on div "< th v-for = "header in model.headerArray.filter(header => header.includeInSumm…" at bounding box center [206, 240] width 335 height 436
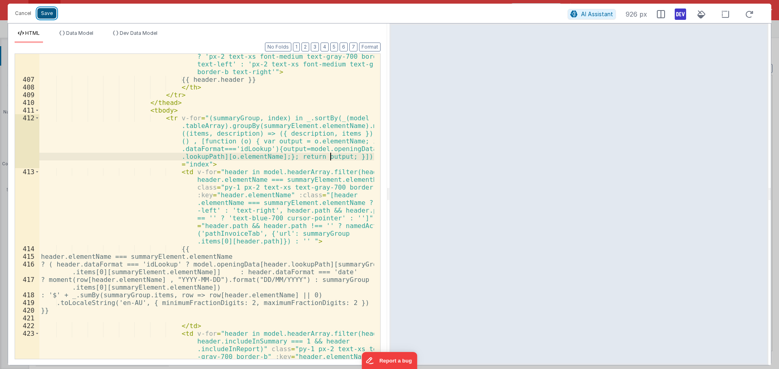
click at [48, 17] on button "Save" at bounding box center [46, 13] width 19 height 11
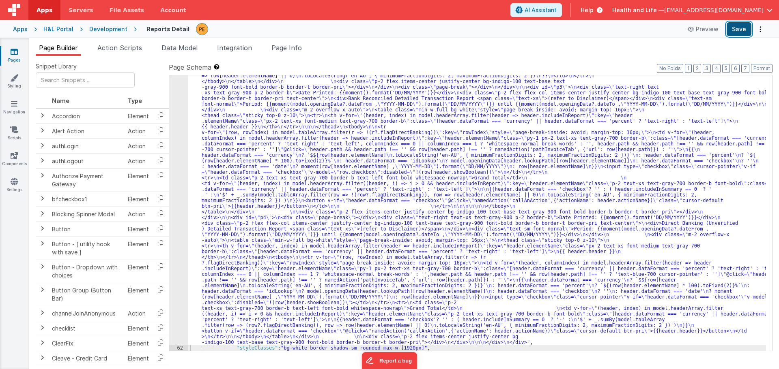
click at [744, 31] on button "Save" at bounding box center [738, 29] width 25 height 14
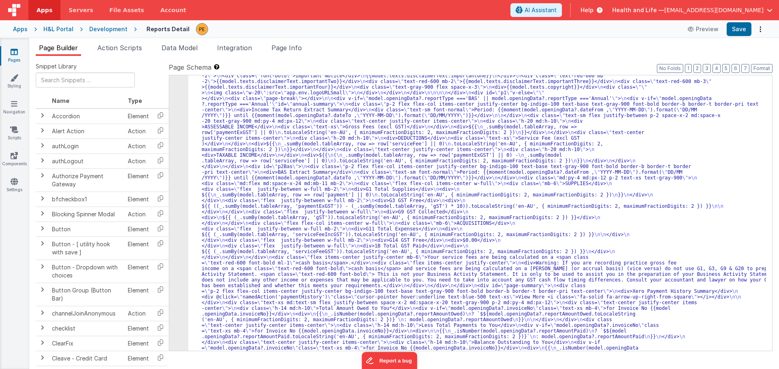
scroll to position [2762, 0]
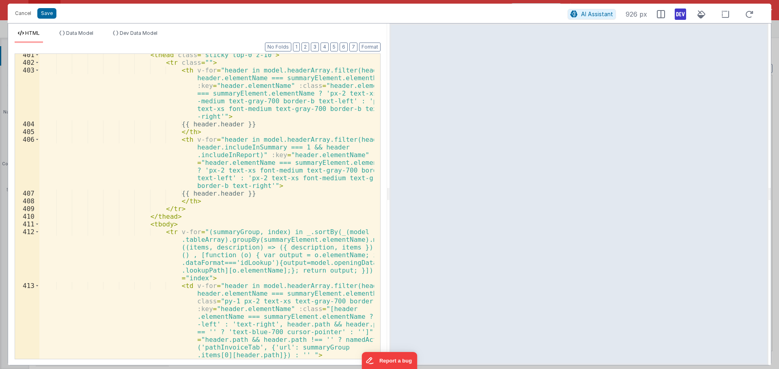
scroll to position [4185, 0]
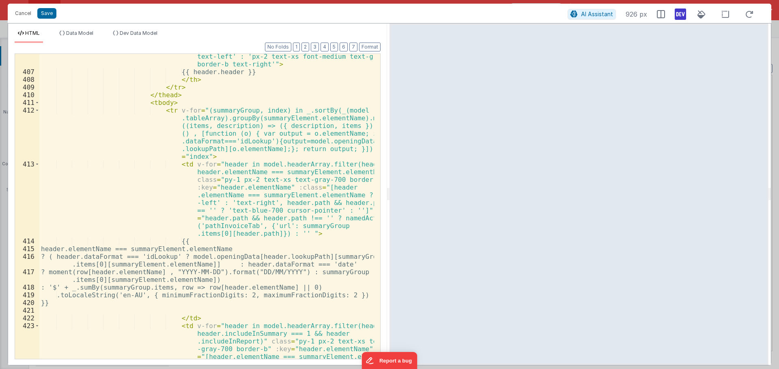
click at [213, 112] on div "< th v-for = "header in model.headerArray.filter(header => header.includeInSumm…" at bounding box center [206, 232] width 335 height 436
click at [36, 109] on span at bounding box center [37, 111] width 4 height 8
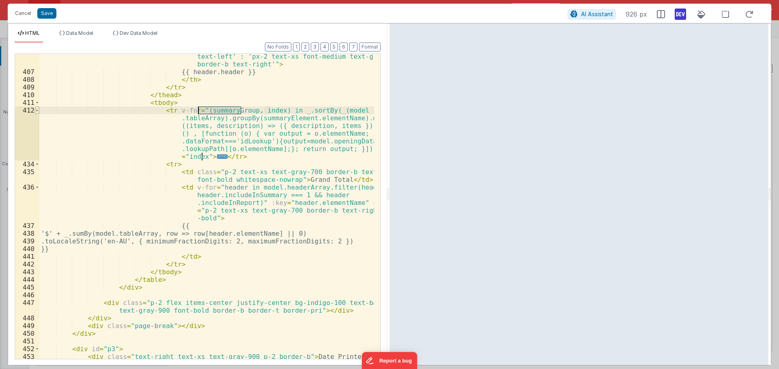
click at [36, 109] on span at bounding box center [37, 111] width 4 height 8
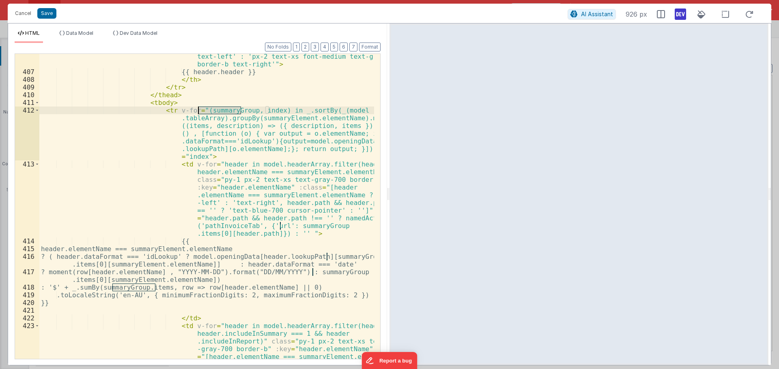
click at [199, 136] on div "< th v-for = "header in model.headerArray.filter(header => header.includeInSumm…" at bounding box center [206, 232] width 335 height 436
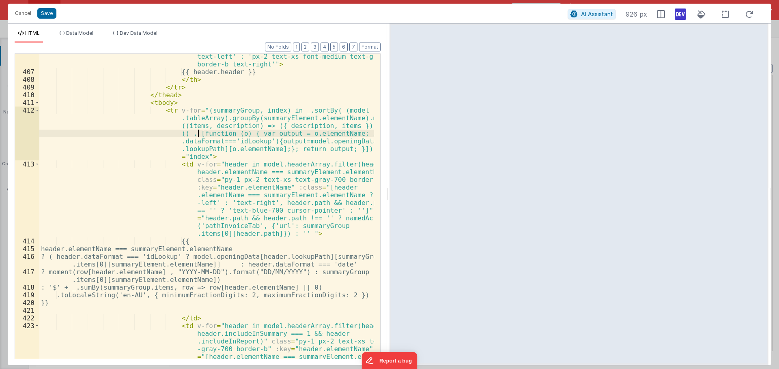
click at [199, 136] on div "< th v-for = "header in model.headerArray.filter(header => header.includeInSumm…" at bounding box center [206, 232] width 335 height 436
click at [299, 108] on div "< th v-for = "header in model.headerArray.filter(header => header.includeInSumm…" at bounding box center [206, 232] width 335 height 436
click at [288, 110] on div "< th v-for = "header in model.headerArray.filter(header => header.includeInSumm…" at bounding box center [206, 232] width 335 height 436
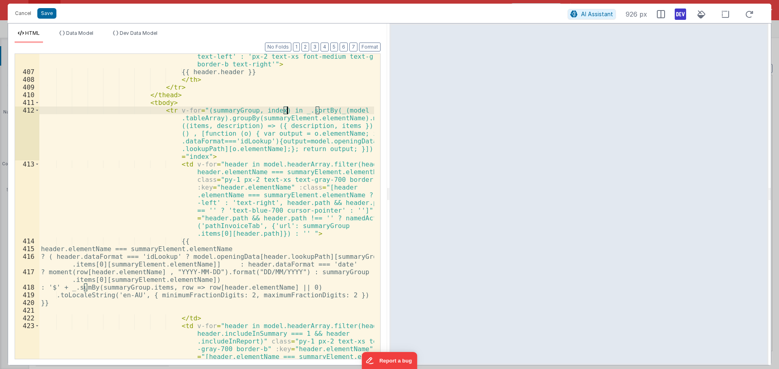
click at [305, 111] on div "< th v-for = "header in model.headerArray.filter(header => header.includeInSumm…" at bounding box center [206, 232] width 335 height 436
click at [322, 111] on div "< th v-for = "header in model.headerArray.filter(header => header.includeInSumm…" at bounding box center [206, 232] width 335 height 436
click at [316, 110] on div "< th v-for = "header in model.headerArray.filter(header => header.includeInSumm…" at bounding box center [206, 232] width 335 height 436
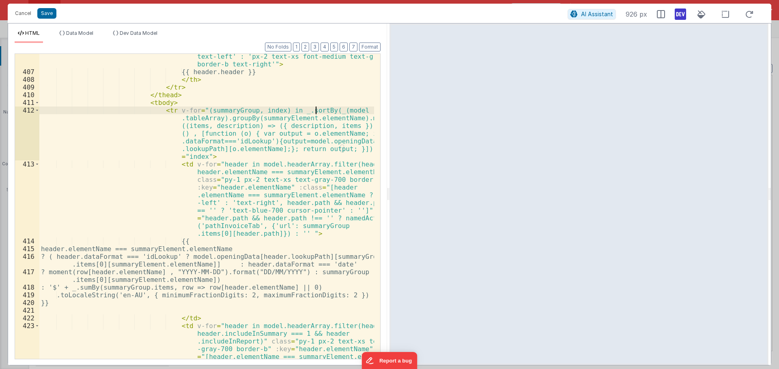
click at [316, 110] on div "< th v-for = "header in model.headerArray.filter(header => header.includeInSumm…" at bounding box center [206, 232] width 335 height 436
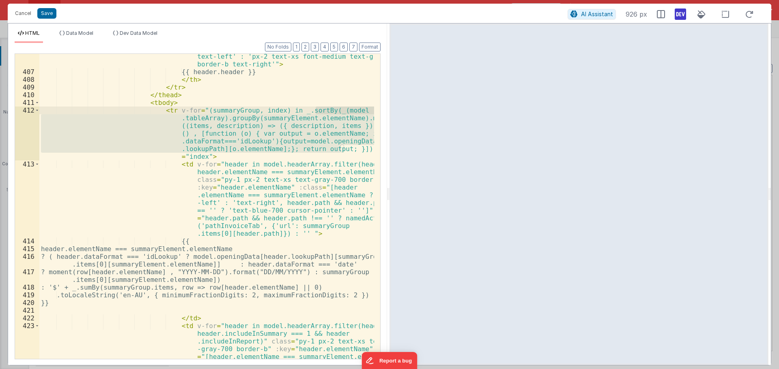
click at [318, 109] on div "< th v-for = "header in model.headerArray.filter(header => header.includeInSumm…" at bounding box center [206, 206] width 335 height 305
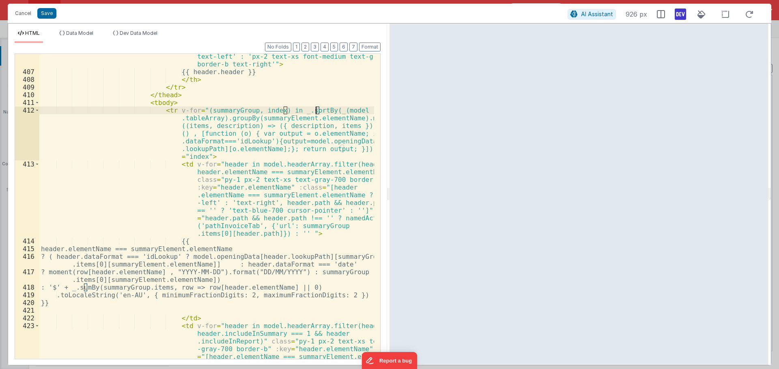
click at [316, 110] on div "< th v-for = "header in model.headerArray.filter(header => header.includeInSumm…" at bounding box center [206, 232] width 335 height 436
click at [195, 118] on div "< th v-for = "header in model.headerArray.filter(header => header.includeInSumm…" at bounding box center [206, 232] width 335 height 436
click at [229, 121] on div "< th v-for = "header in model.headerArray.filter(header => header.includeInSumm…" at bounding box center [206, 232] width 335 height 436
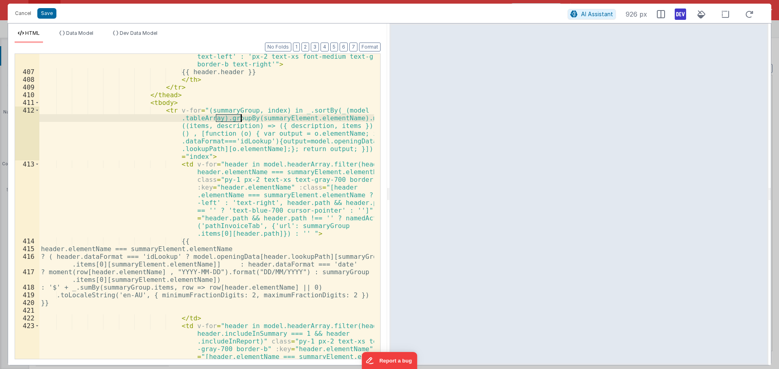
click at [266, 118] on div "< th v-for = "header in model.headerArray.filter(header => header.includeInSumm…" at bounding box center [206, 232] width 335 height 436
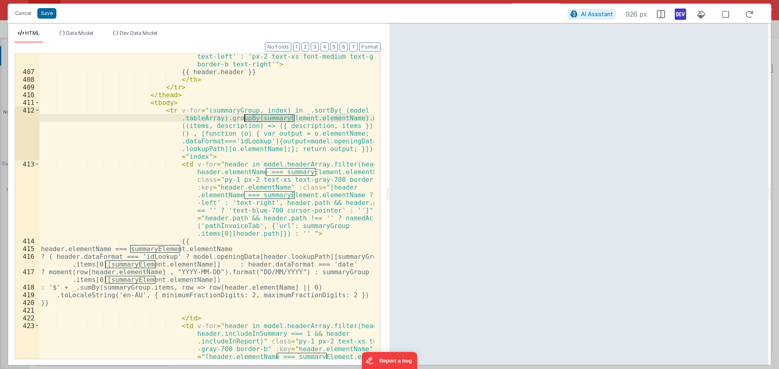
click at [266, 118] on div "< th v-for = "header in model.headerArray.filter(header => header.includeInSumm…" at bounding box center [206, 232] width 335 height 436
click at [304, 118] on div "< th v-for = "header in model.headerArray.filter(header => header.includeInSumm…" at bounding box center [206, 232] width 335 height 436
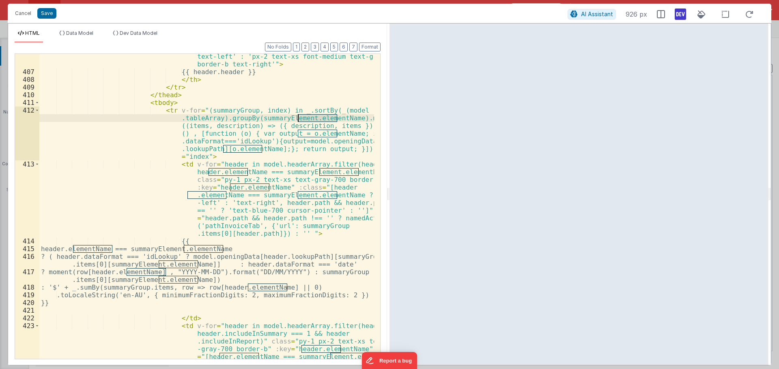
click at [197, 142] on div "< th v-for = "header in model.headerArray.filter(header => header.includeInSumm…" at bounding box center [206, 232] width 335 height 436
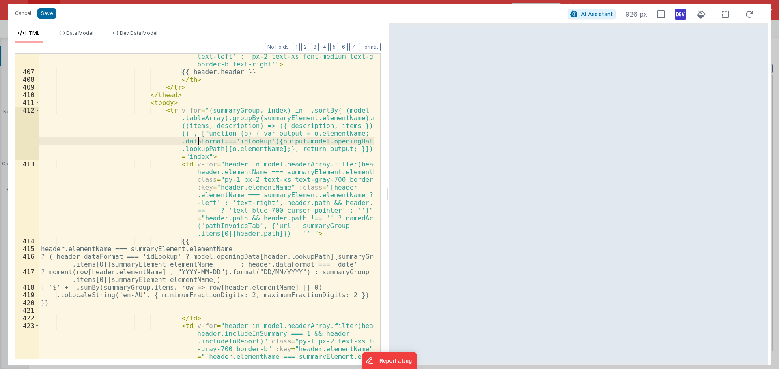
click at [197, 142] on div "< th v-for = "header in model.headerArray.filter(header => header.includeInSumm…" at bounding box center [206, 232] width 335 height 436
click at [227, 133] on div "< th v-for = "header in model.headerArray.filter(header => header.includeInSumm…" at bounding box center [206, 232] width 335 height 436
click at [249, 137] on div "< th v-for = "header in model.headerArray.filter(header => header.includeInSumm…" at bounding box center [206, 232] width 335 height 436
click at [249, 134] on div "< th v-for = "header in model.headerArray.filter(header => header.includeInSumm…" at bounding box center [206, 232] width 335 height 436
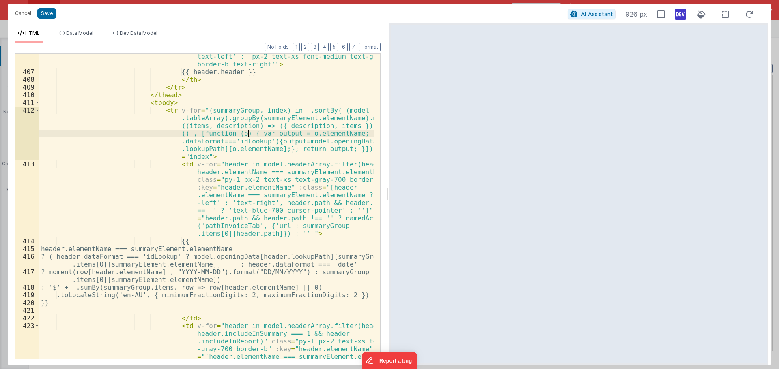
click at [249, 134] on div "< th v-for = "header in model.headerArray.filter(header => header.includeInSumm…" at bounding box center [206, 232] width 335 height 436
click at [273, 149] on div "< th v-for = "header in model.headerArray.filter(header => header.includeInSumm…" at bounding box center [206, 232] width 335 height 436
click at [289, 135] on div "< th v-for = "header in model.headerArray.filter(header => header.includeInSumm…" at bounding box center [206, 232] width 335 height 436
drag, startPoint x: 292, startPoint y: 134, endPoint x: 336, endPoint y: 134, distance: 44.2
click at [336, 134] on div "< th v-for = "header in model.headerArray.filter(header => header.includeInSumm…" at bounding box center [206, 232] width 335 height 436
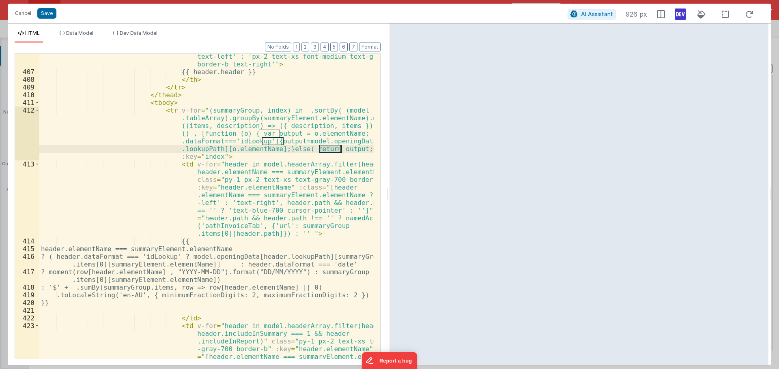
drag, startPoint x: 319, startPoint y: 150, endPoint x: 339, endPoint y: 150, distance: 20.7
click at [339, 150] on div "< th v-for = "header in model.headerArray.filter(header => header.includeInSumm…" at bounding box center [206, 232] width 335 height 436
click at [172, 156] on div "< th v-for = "header in model.headerArray.filter(header => header.includeInSumm…" at bounding box center [206, 232] width 335 height 436
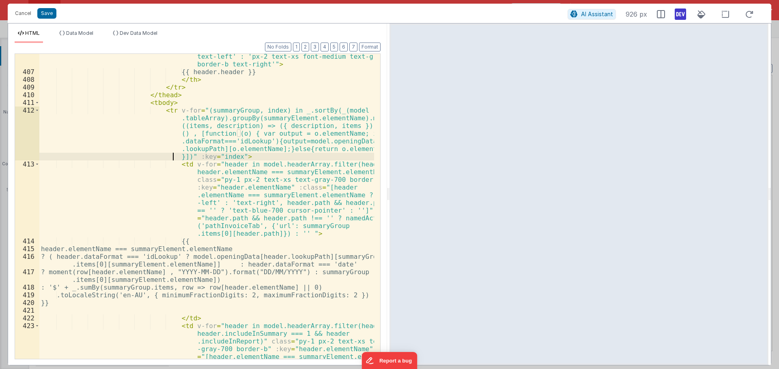
click at [285, 149] on div "< th v-for = "header in model.headerArray.filter(header => header.includeInSumm…" at bounding box center [206, 232] width 335 height 436
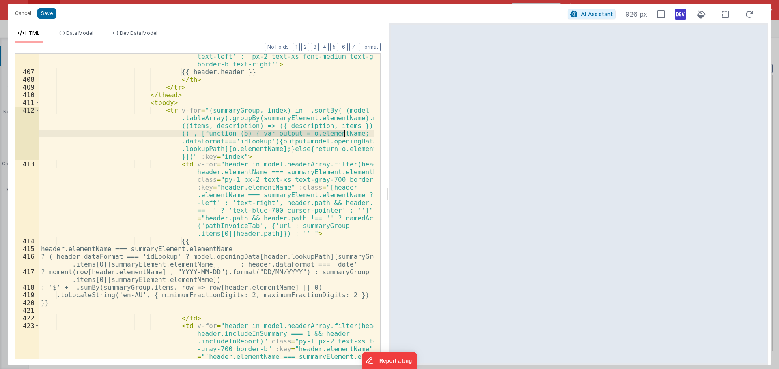
drag, startPoint x: 243, startPoint y: 134, endPoint x: 345, endPoint y: 132, distance: 101.8
click at [345, 132] on div "< th v-for = "header in model.headerArray.filter(header => header.includeInSumm…" at bounding box center [206, 232] width 335 height 436
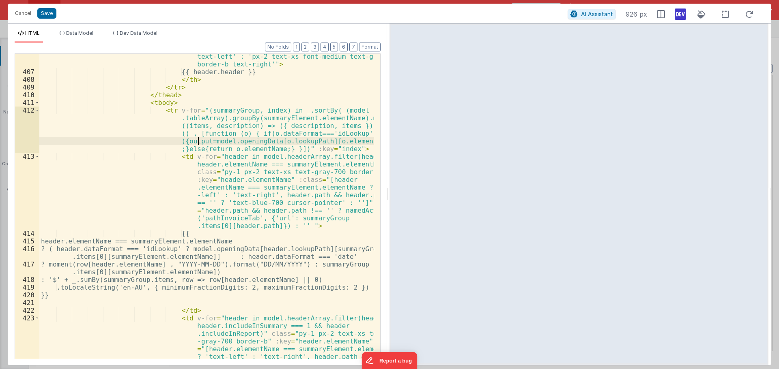
click at [198, 142] on div "< th v-for = "header in model.headerArray.filter(header => header.includeInSumm…" at bounding box center [206, 232] width 335 height 436
drag, startPoint x: 202, startPoint y: 142, endPoint x: 177, endPoint y: 142, distance: 24.7
click at [177, 142] on div "< th v-for = "header in model.headerArray.filter(header => header.includeInSumm…" at bounding box center [206, 232] width 335 height 436
click at [256, 133] on div "< th v-for = "header in model.headerArray.filter(header => header.includeInSumm…" at bounding box center [206, 232] width 335 height 436
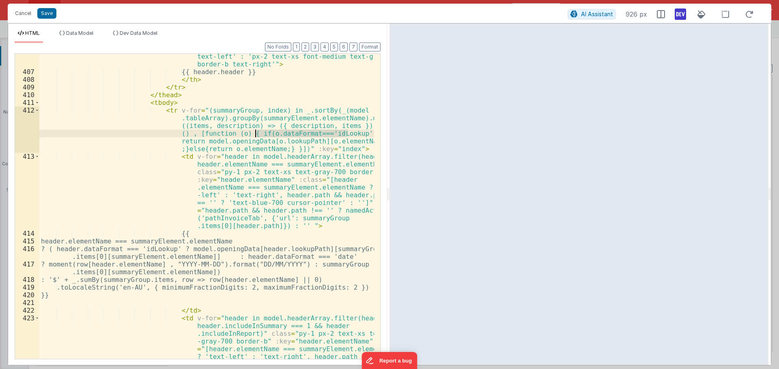
click at [268, 133] on div "< th v-for = "header in model.headerArray.filter(header => header.includeInSumm…" at bounding box center [206, 206] width 335 height 305
click at [268, 133] on div "< th v-for = "header in model.headerArray.filter(header => header.includeInSumm…" at bounding box center [206, 232] width 335 height 436
click at [313, 135] on div "< th v-for = "header in model.headerArray.filter(header => header.includeInSumm…" at bounding box center [206, 232] width 335 height 436
drag, startPoint x: 298, startPoint y: 133, endPoint x: 303, endPoint y: 134, distance: 4.9
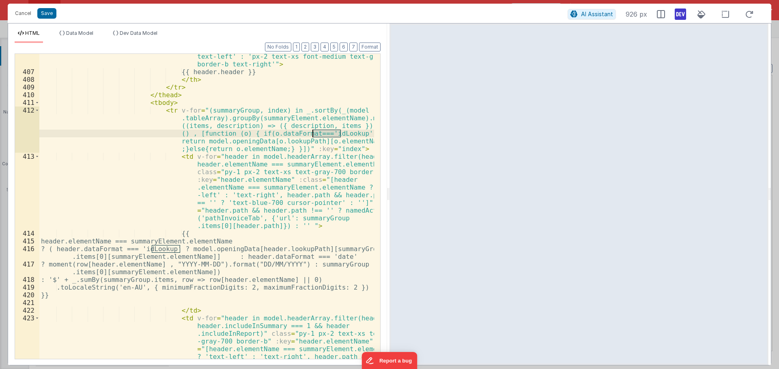
click at [298, 133] on div "< th v-for = "header in model.headerArray.filter(header => header.includeInSumm…" at bounding box center [206, 232] width 335 height 436
click at [312, 133] on div "< th v-for = "header in model.headerArray.filter(header => header.includeInSumm…" at bounding box center [206, 232] width 335 height 436
click at [257, 133] on div "< th v-for = "header in model.headerArray.filter(header => header.includeInSumm…" at bounding box center [206, 232] width 335 height 436
click at [259, 134] on div "< th v-for = "header in model.headerArray.filter(header => header.includeInSumm…" at bounding box center [206, 206] width 335 height 305
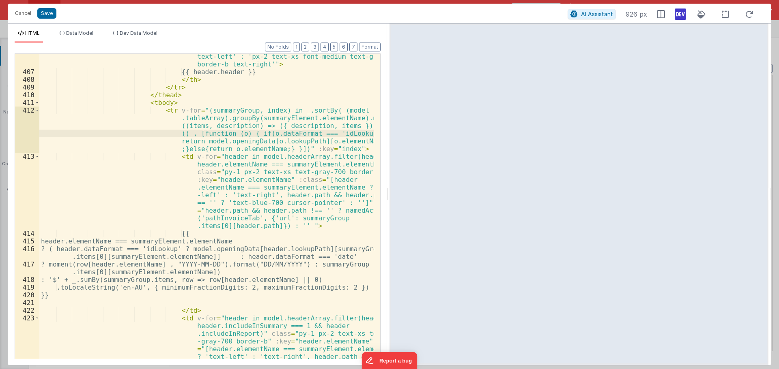
click at [256, 134] on div "< th v-for = "header in model.headerArray.filter(header => header.includeInSumm…" at bounding box center [206, 232] width 335 height 436
click at [261, 140] on div "< th v-for = "header in model.headerArray.filter(header => header.includeInSumm…" at bounding box center [206, 232] width 335 height 436
click at [252, 141] on div "< th v-for = "header in model.headerArray.filter(header => header.includeInSumm…" at bounding box center [206, 232] width 335 height 436
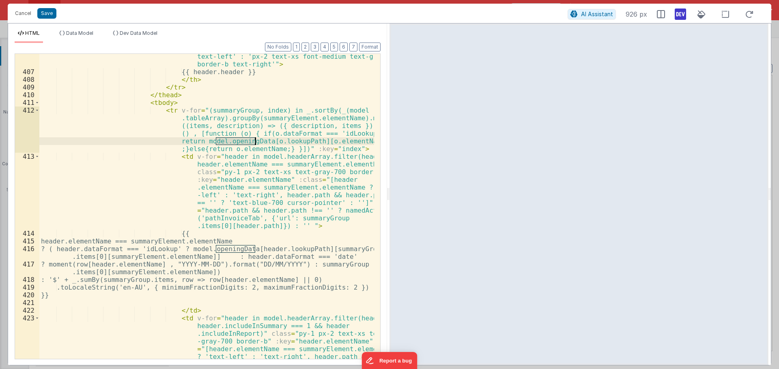
click at [252, 141] on div "< th v-for = "header in model.headerArray.filter(header => header.includeInSumm…" at bounding box center [206, 232] width 335 height 436
click at [206, 141] on div "< th v-for = "header in model.headerArray.filter(header => header.includeInSumm…" at bounding box center [206, 232] width 335 height 436
click at [232, 140] on div "< th v-for = "header in model.headerArray.filter(header => header.includeInSumm…" at bounding box center [206, 232] width 335 height 436
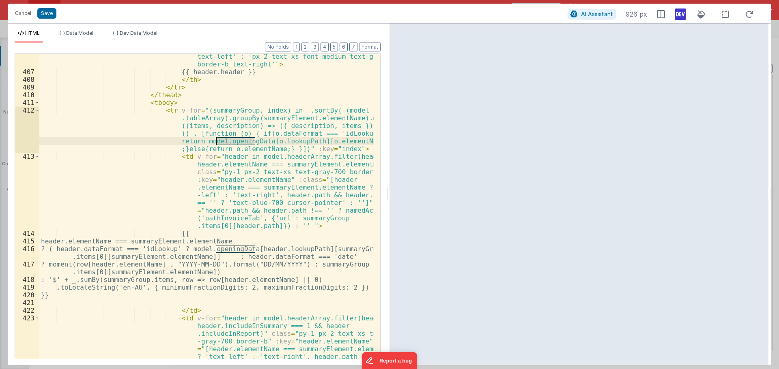
click at [268, 140] on div "< th v-for = "header in model.headerArray.filter(header => header.includeInSumm…" at bounding box center [206, 232] width 335 height 436
click at [309, 139] on div "< th v-for = "header in model.headerArray.filter(header => header.includeInSumm…" at bounding box center [206, 232] width 335 height 436
click at [309, 141] on div "< th v-for = "header in model.headerArray.filter(header => header.includeInSumm…" at bounding box center [206, 206] width 335 height 305
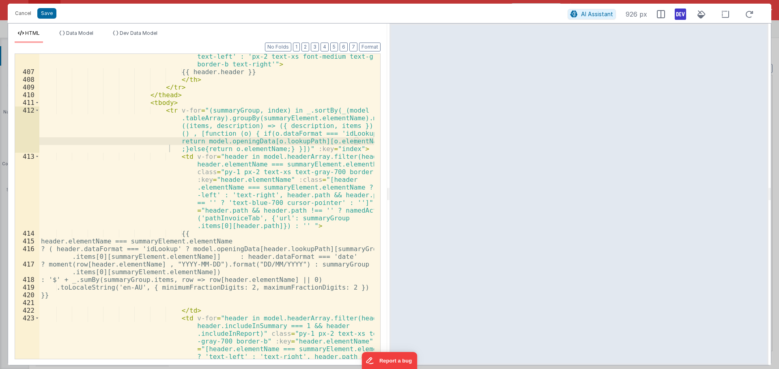
click at [309, 141] on div "< th v-for = "header in model.headerArray.filter(header => header.includeInSumm…" at bounding box center [206, 232] width 335 height 436
click at [225, 147] on div "< th v-for = "header in model.headerArray.filter(header => header.includeInSumm…" at bounding box center [206, 232] width 335 height 436
click at [225, 143] on div "< th v-for = "header in model.headerArray.filter(header => header.includeInSumm…" at bounding box center [206, 232] width 335 height 436
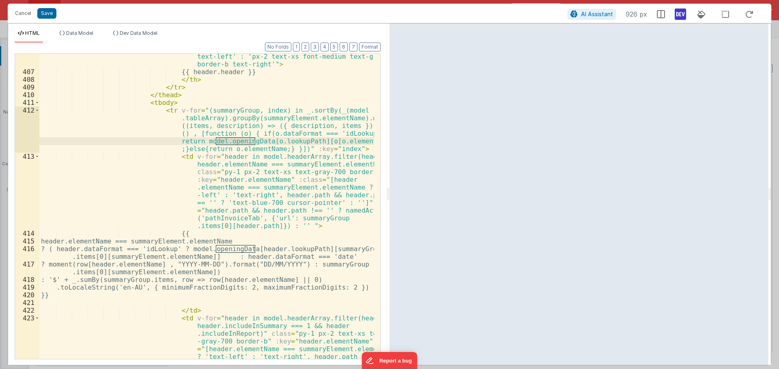
click at [240, 141] on div "< th v-for = "header in model.headerArray.filter(header => header.includeInSumm…" at bounding box center [206, 206] width 335 height 305
click at [240, 141] on div "< th v-for = "header in model.headerArray.filter(header => header.includeInSumm…" at bounding box center [206, 232] width 335 height 436
click at [265, 118] on div "< th v-for = "header in model.headerArray.filter(header => header.includeInSumm…" at bounding box center [206, 232] width 335 height 436
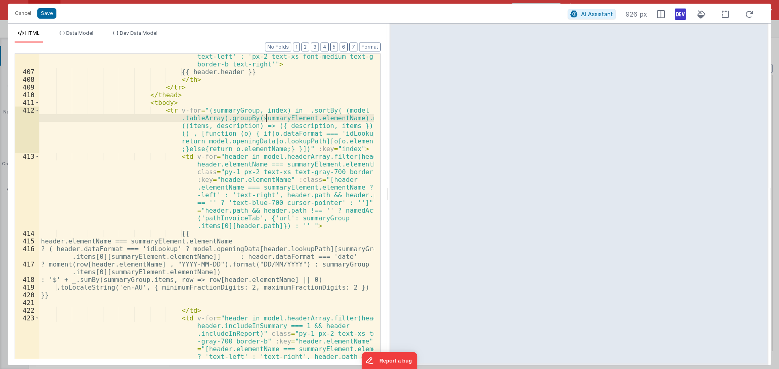
click at [265, 118] on div "< th v-for = "header in model.headerArray.filter(header => header.includeInSumm…" at bounding box center [206, 232] width 335 height 436
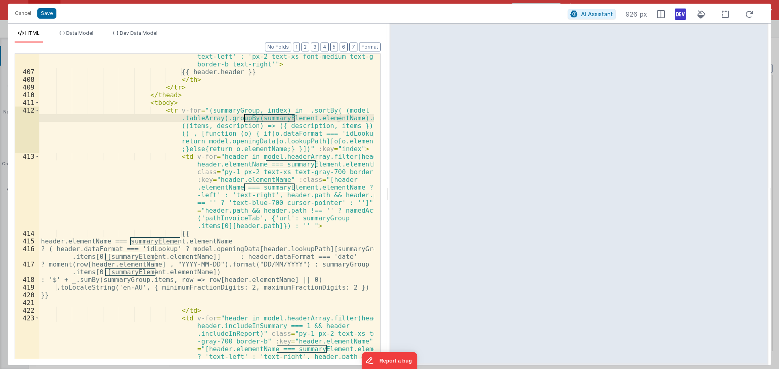
click at [258, 134] on div "< th v-for = "header in model.headerArray.filter(header => header.includeInSumm…" at bounding box center [206, 232] width 335 height 436
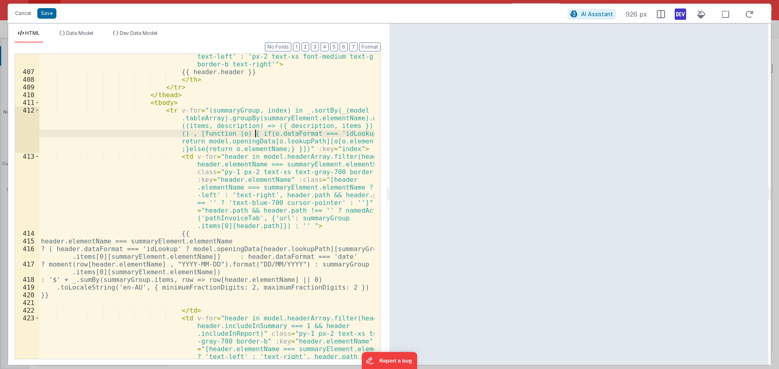
click at [255, 134] on div "< th v-for = "header in model.headerArray.filter(header => header.includeInSumm…" at bounding box center [206, 232] width 335 height 436
click at [259, 135] on div "< th v-for = "header in model.headerArray.filter(header => header.includeInSumm…" at bounding box center [206, 206] width 335 height 305
click at [256, 134] on div "< th v-for = "header in model.headerArray.filter(header => header.includeInSumm…" at bounding box center [206, 232] width 335 height 436
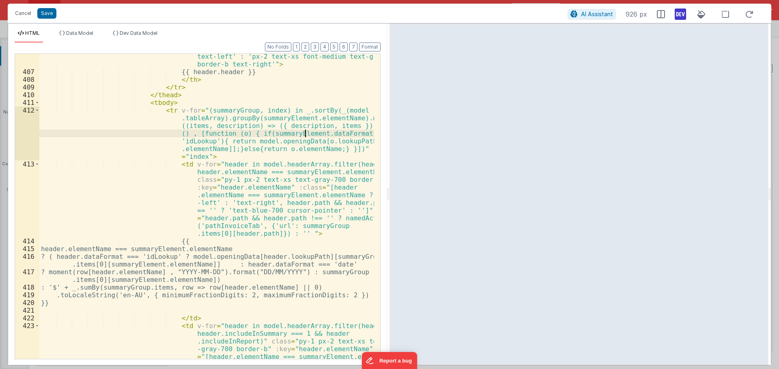
click at [224, 142] on div "< th v-for = "header in model.headerArray.filter(header => header.includeInSumm…" at bounding box center [206, 232] width 335 height 436
click at [279, 139] on div "< th v-for = "header in model.headerArray.filter(header => header.includeInSumm…" at bounding box center [206, 232] width 335 height 436
click at [306, 141] on div "< th v-for = "header in model.headerArray.filter(header => header.includeInSumm…" at bounding box center [206, 232] width 335 height 436
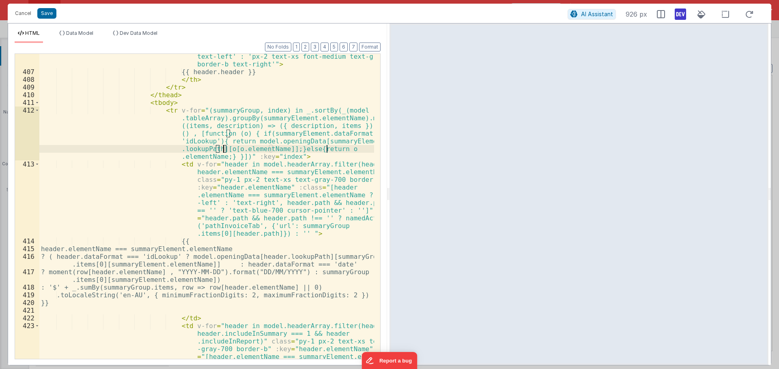
click at [224, 150] on div "< th v-for = "header in model.headerArray.filter(header => header.includeInSumm…" at bounding box center [206, 232] width 335 height 436
click at [218, 148] on div "< th v-for = "header in model.headerArray.filter(header => header.includeInSumm…" at bounding box center [206, 232] width 335 height 436
click at [218, 150] on div "< th v-for = "header in model.headerArray.filter(header => header.includeInSumm…" at bounding box center [206, 206] width 335 height 305
click at [218, 150] on div "< th v-for = "header in model.headerArray.filter(header => header.includeInSumm…" at bounding box center [206, 232] width 335 height 436
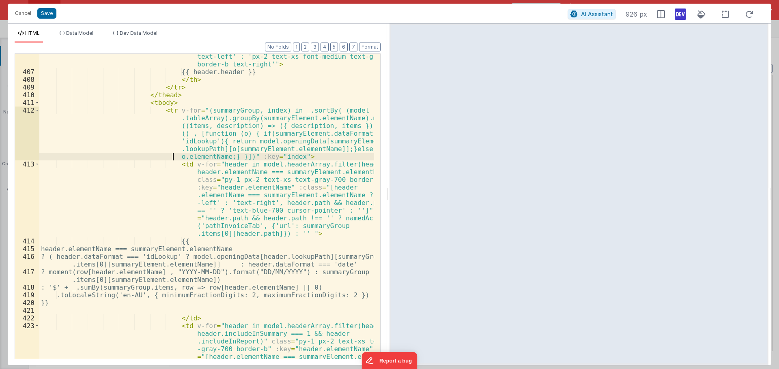
click at [171, 157] on div "< th v-for = "header in model.headerArray.filter(header => header.includeInSumm…" at bounding box center [206, 232] width 335 height 436
click at [170, 156] on div "< th v-for = "header in model.headerArray.filter(header => header.includeInSumm…" at bounding box center [206, 206] width 335 height 305
click at [173, 159] on div "< th v-for = "header in model.headerArray.filter(header => header.includeInSumm…" at bounding box center [206, 232] width 335 height 436
paste textarea
click at [267, 159] on div "< th v-for = "header in model.headerArray.filter(header => header.includeInSumm…" at bounding box center [206, 232] width 335 height 436
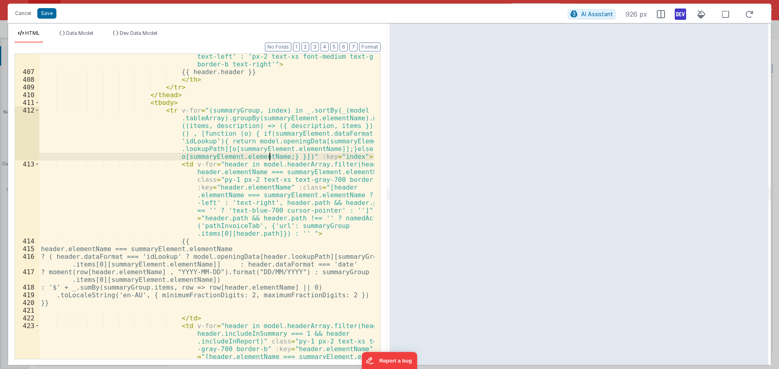
click at [271, 158] on div "< th v-for = "header in model.headerArray.filter(header => header.includeInSumm…" at bounding box center [206, 232] width 335 height 436
click at [49, 11] on button "Save" at bounding box center [46, 13] width 19 height 11
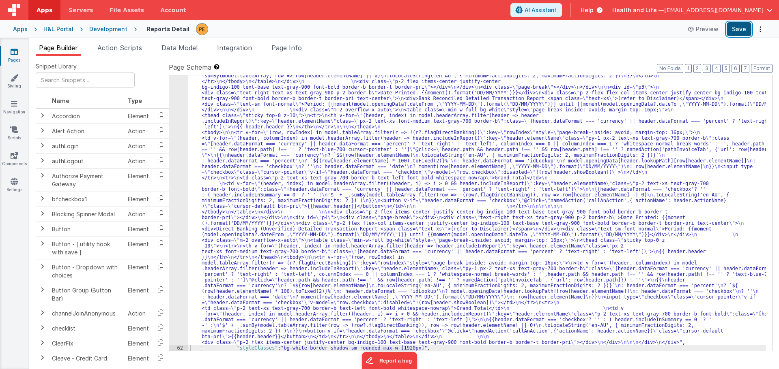
click at [734, 28] on button "Save" at bounding box center [738, 29] width 25 height 14
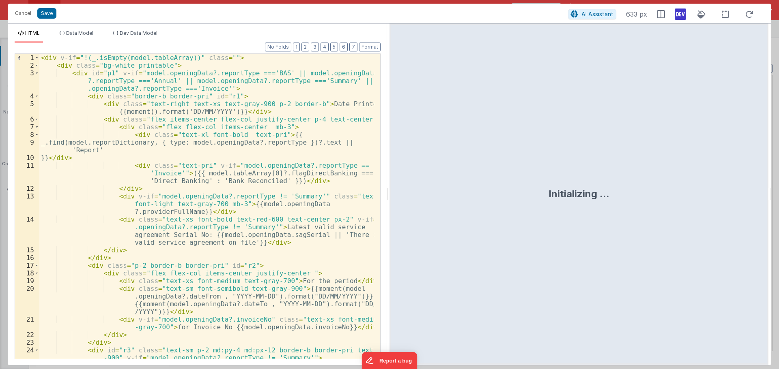
click at [181, 170] on div "< div v-if = "!(_.isEmpty(model.tableArray))" class = "" > < div class = "bg-wh…" at bounding box center [206, 214] width 335 height 321
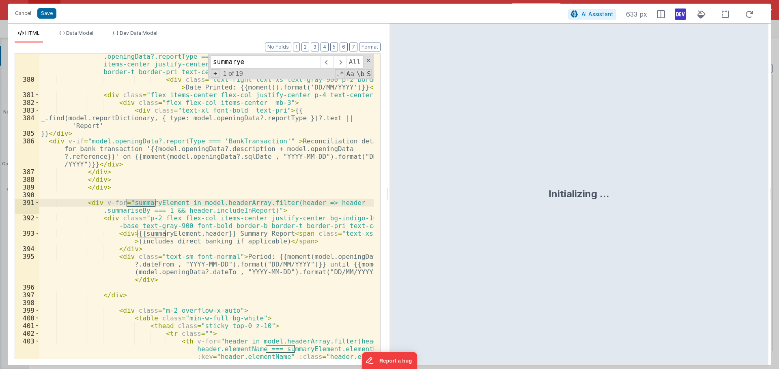
scroll to position [3793, 0]
type input "summarye"
click at [369, 63] on div "summarye All Replace All + 1 of 19 .* Aa \b S" at bounding box center [291, 67] width 166 height 26
click at [368, 63] on div "summarye All Replace All + 1 of 19 .* Aa \b S" at bounding box center [291, 67] width 166 height 26
click at [367, 62] on span at bounding box center [368, 61] width 6 height 6
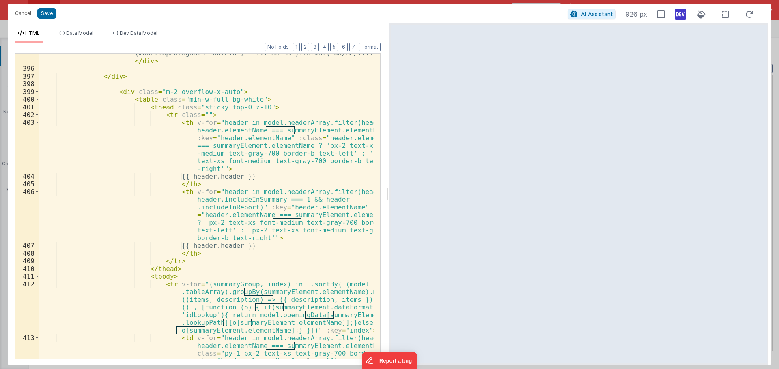
scroll to position [4012, 0]
click at [278, 133] on div "< div class = "text-sm font-normal" > Period: {{moment(model.openingData ?.date…" at bounding box center [206, 240] width 335 height 413
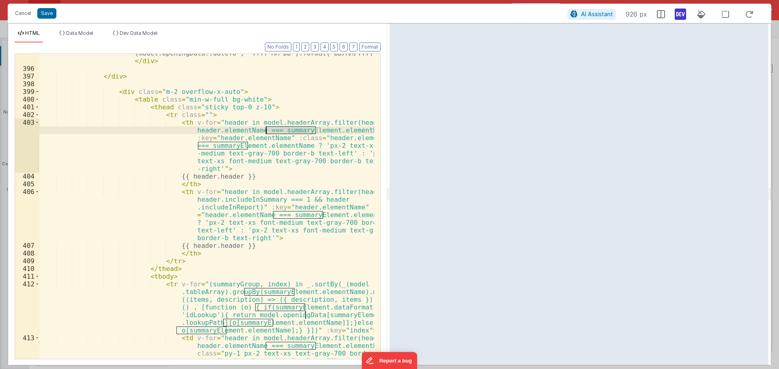
click at [278, 133] on div "< div class = "text-sm font-normal" > Period: {{moment(model.openingData ?.date…" at bounding box center [206, 240] width 335 height 413
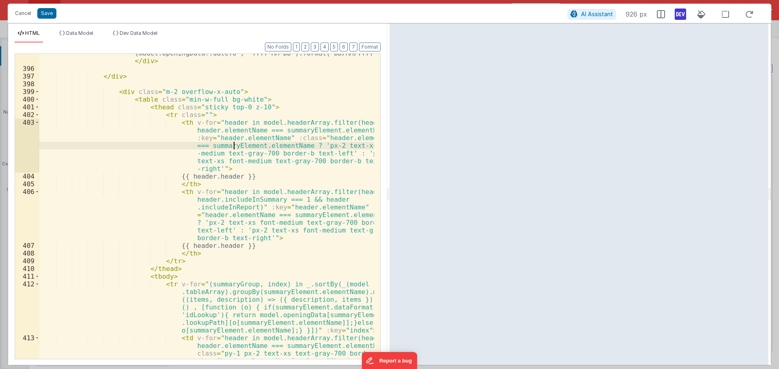
click at [233, 148] on div "< div class = "text-sm font-normal" > Period: {{moment(model.openingData ?.date…" at bounding box center [206, 240] width 335 height 413
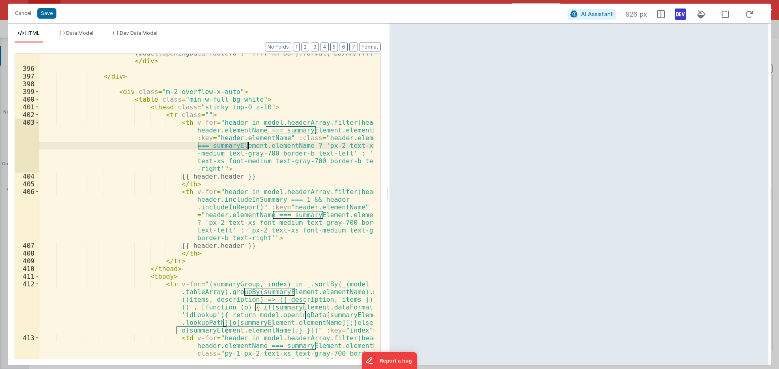
click at [233, 148] on div "< div class = "text-sm font-normal" > Period: {{moment(model.openingData ?.date…" at bounding box center [206, 240] width 335 height 413
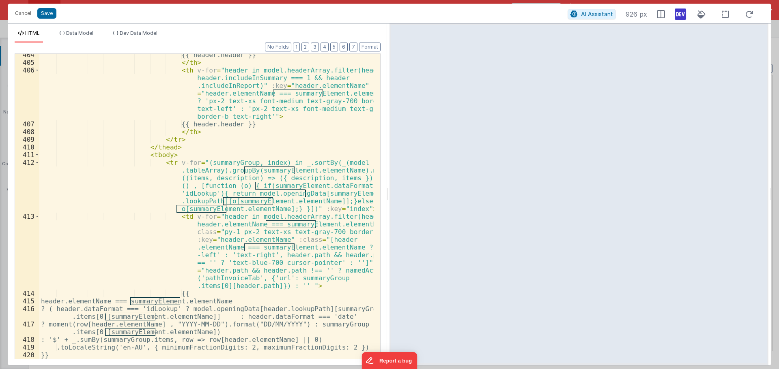
scroll to position [4133, 0]
click at [239, 171] on div "{{ header.header }} </ th > < th v-for = "header in model.headerArray.filter(he…" at bounding box center [206, 211] width 335 height 321
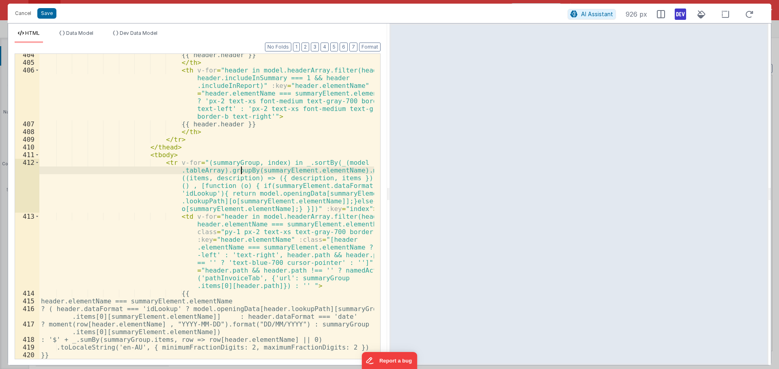
click at [239, 171] on div "{{ header.header }} </ th > < th v-for = "header in model.headerArray.filter(he…" at bounding box center [206, 211] width 335 height 321
click at [230, 169] on div "{{ header.header }} </ th > < th v-for = "header in model.headerArray.filter(he…" at bounding box center [206, 211] width 335 height 321
click at [309, 163] on div "{{ header.header }} </ th > < th v-for = "header in model.headerArray.filter(he…" at bounding box center [206, 211] width 335 height 321
click at [322, 162] on div "{{ header.header }} </ th > < th v-for = "header in model.headerArray.filter(he…" at bounding box center [206, 211] width 335 height 321
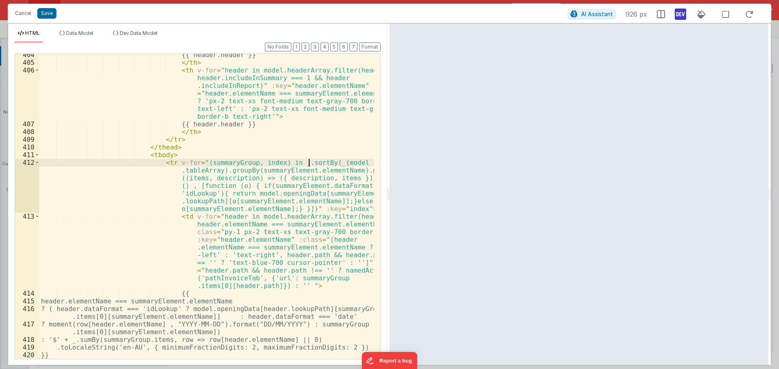
click at [309, 161] on div "{{ header.header }} </ th > < th v-for = "header in model.headerArray.filter(he…" at bounding box center [206, 211] width 335 height 321
click at [333, 200] on div "{{ header.header }} </ th > < th v-for = "header in model.headerArray.filter(he…" at bounding box center [206, 211] width 335 height 321
click at [217, 209] on div "{{ header.header }} </ th > < th v-for = "header in model.headerArray.filter(he…" at bounding box center [206, 211] width 335 height 321
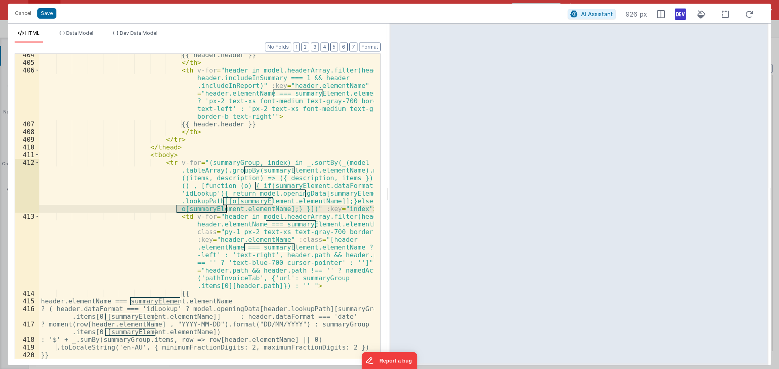
click at [217, 209] on div "{{ header.header }} </ th > < th v-for = "header in model.headerArray.filter(he…" at bounding box center [206, 211] width 335 height 321
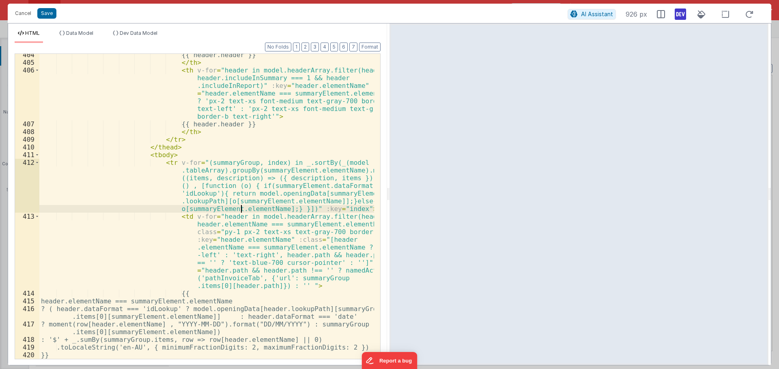
click at [240, 210] on div "{{ header.header }} </ th > < th v-for = "header in model.headerArray.filter(he…" at bounding box center [206, 211] width 335 height 321
click at [205, 210] on div "{{ header.header }} </ th > < th v-for = "header in model.headerArray.filter(he…" at bounding box center [206, 211] width 335 height 321
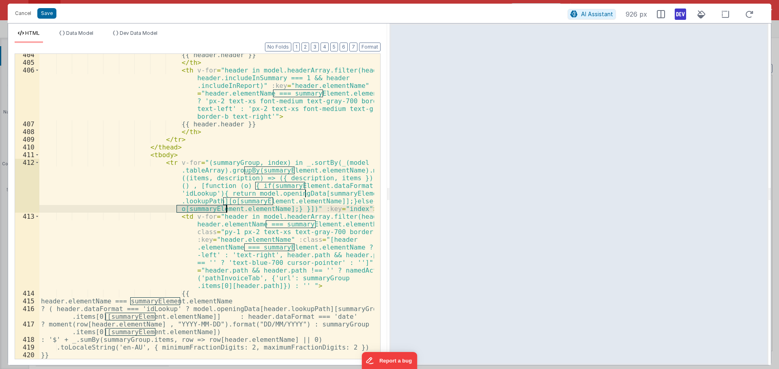
click at [239, 208] on div "{{ header.header }} </ th > < th v-for = "header in model.headerArray.filter(he…" at bounding box center [206, 211] width 335 height 321
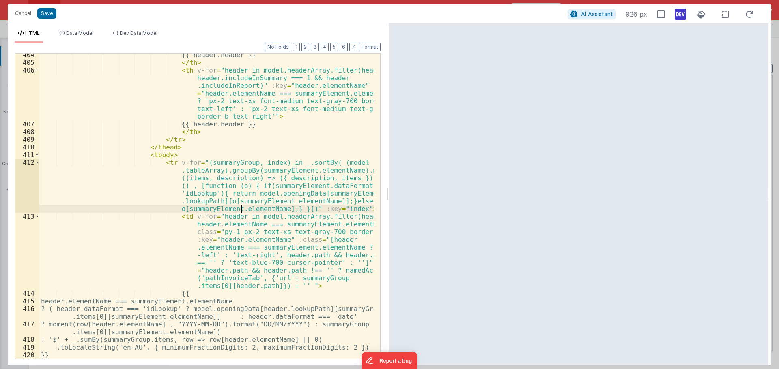
click at [239, 208] on div "{{ header.header }} </ th > < th v-for = "header in model.headerArray.filter(he…" at bounding box center [206, 211] width 335 height 321
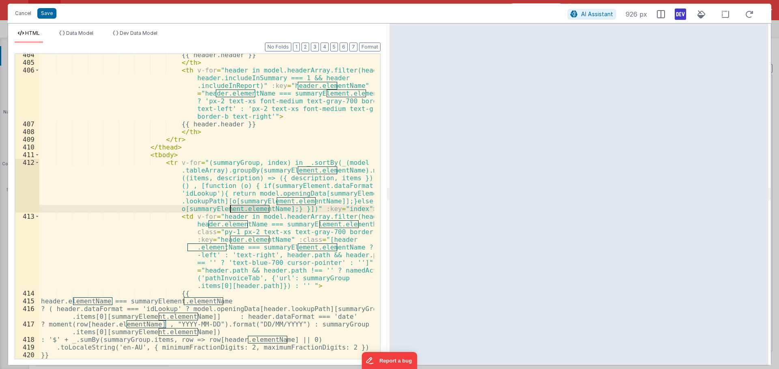
click at [210, 209] on div "{{ header.header }} </ th > < th v-for = "header in model.headerArray.filter(he…" at bounding box center [206, 211] width 335 height 321
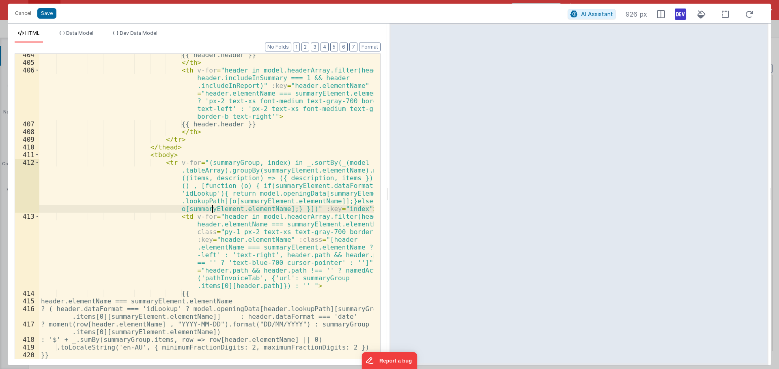
click at [210, 209] on div "{{ header.header }} </ th > < th v-for = "header in model.headerArray.filter(he…" at bounding box center [206, 211] width 335 height 321
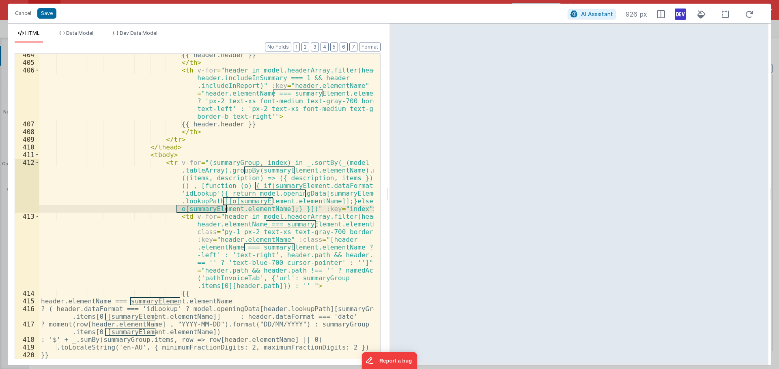
click at [234, 209] on div "{{ header.header }} </ th > < th v-for = "header in model.headerArray.filter(he…" at bounding box center [206, 211] width 335 height 321
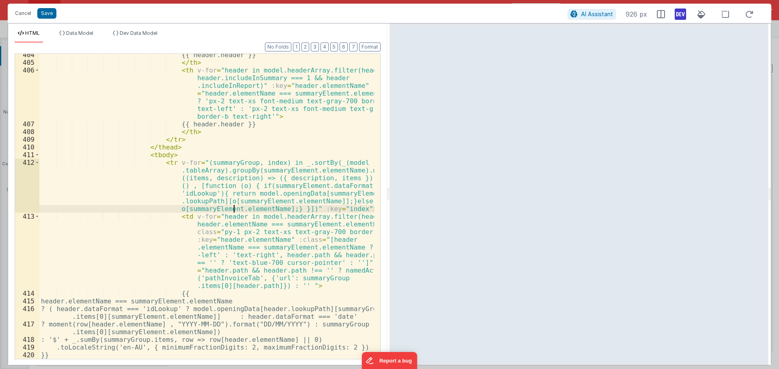
click at [234, 209] on div "{{ header.header }} </ th > < th v-for = "header in model.headerArray.filter(he…" at bounding box center [206, 211] width 335 height 321
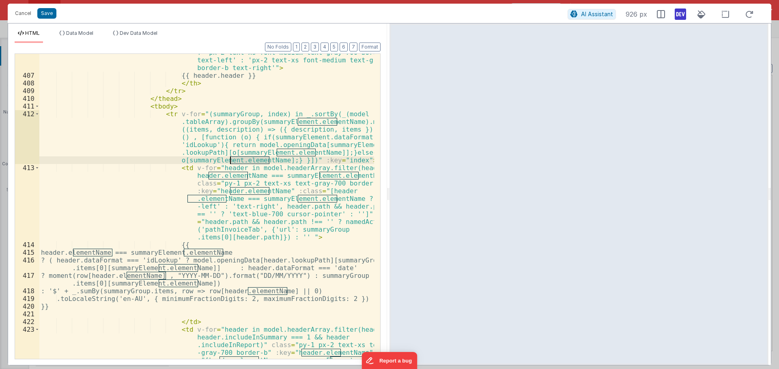
scroll to position [4182, 0]
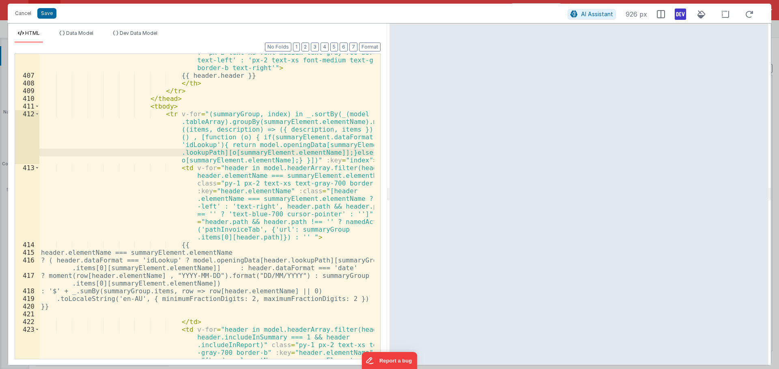
click at [205, 148] on div "< th v-for = "header in model.headerArray.filter(header => header.includeInSumm…" at bounding box center [206, 236] width 335 height 436
click at [260, 141] on div "< th v-for = "header in model.headerArray.filter(header => header.includeInSumm…" at bounding box center [206, 236] width 335 height 436
drag, startPoint x: 283, startPoint y: 114, endPoint x: 314, endPoint y: 115, distance: 31.2
click at [314, 115] on div "< th v-for = "header in model.headerArray.filter(header => header.includeInSumm…" at bounding box center [206, 236] width 335 height 436
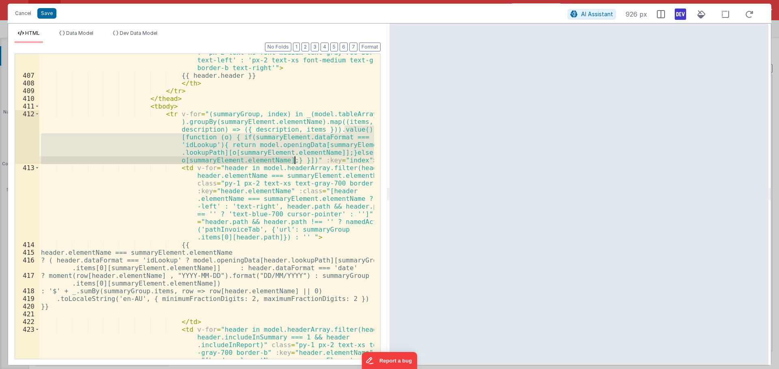
drag, startPoint x: 346, startPoint y: 129, endPoint x: 293, endPoint y: 161, distance: 61.6
click at [293, 161] on div "< th v-for = "header in model.headerArray.filter(header => header.includeInSumm…" at bounding box center [206, 236] width 335 height 436
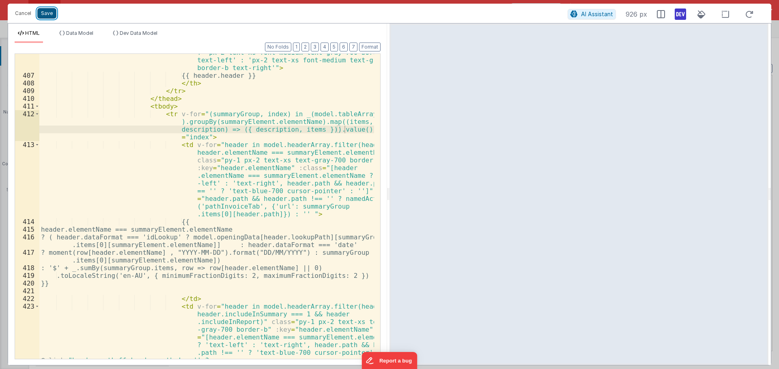
click at [54, 14] on button "Save" at bounding box center [46, 13] width 19 height 11
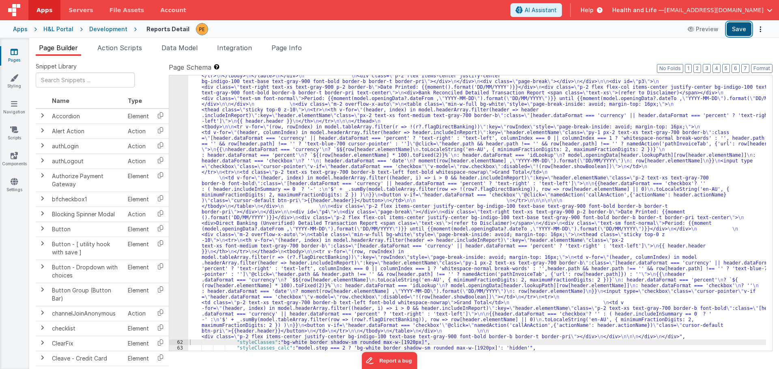
click at [739, 25] on button "Save" at bounding box center [738, 29] width 25 height 14
click at [739, 26] on button "Save" at bounding box center [738, 29] width 25 height 14
